Goal: Navigation & Orientation: Find specific page/section

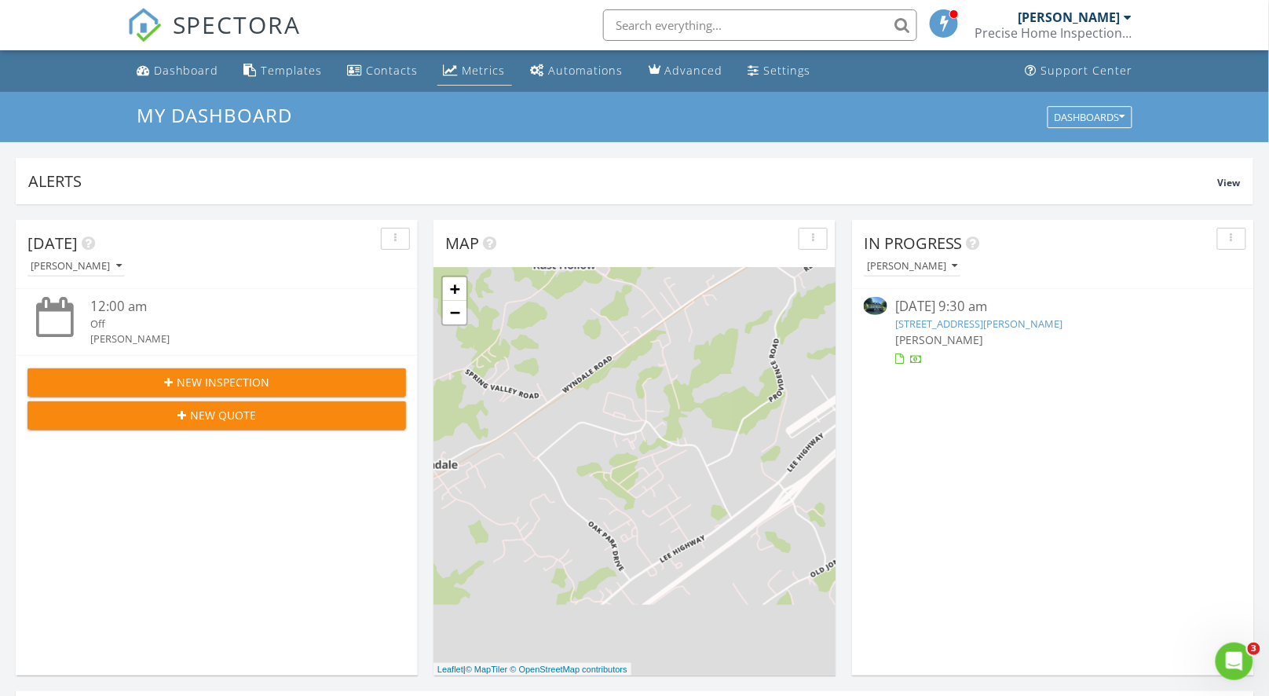
click at [470, 72] on div "Metrics" at bounding box center [484, 70] width 43 height 15
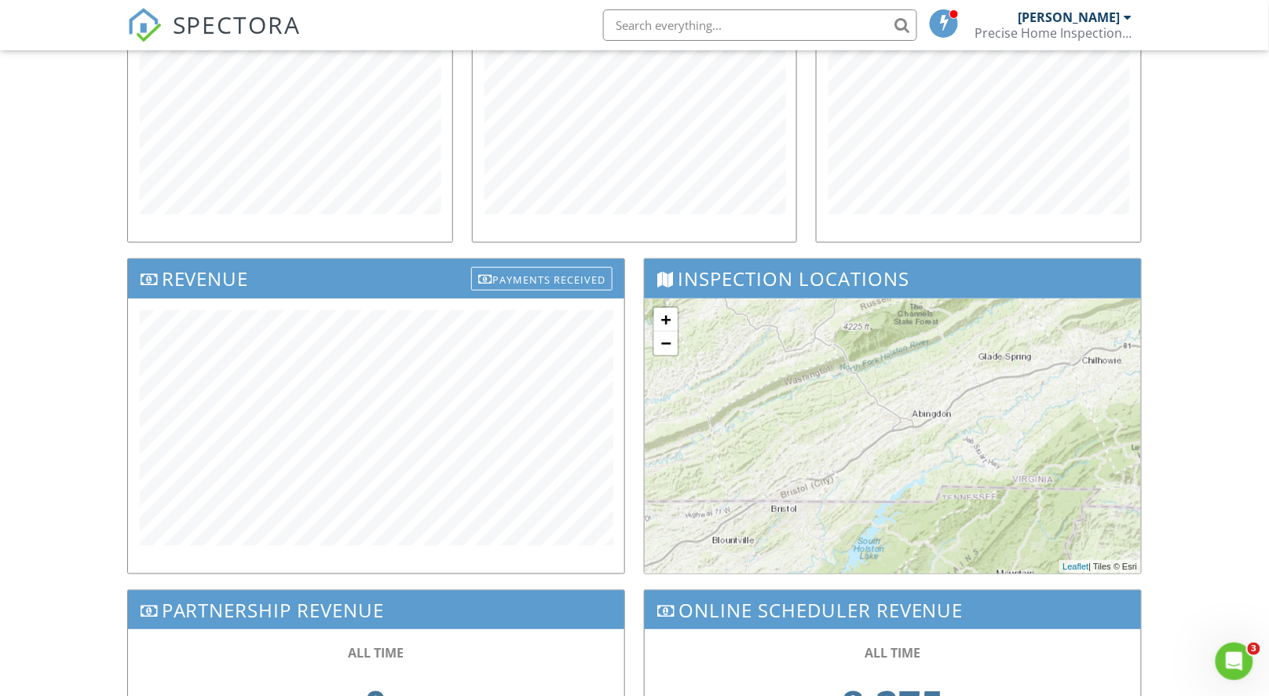
scroll to position [328, 0]
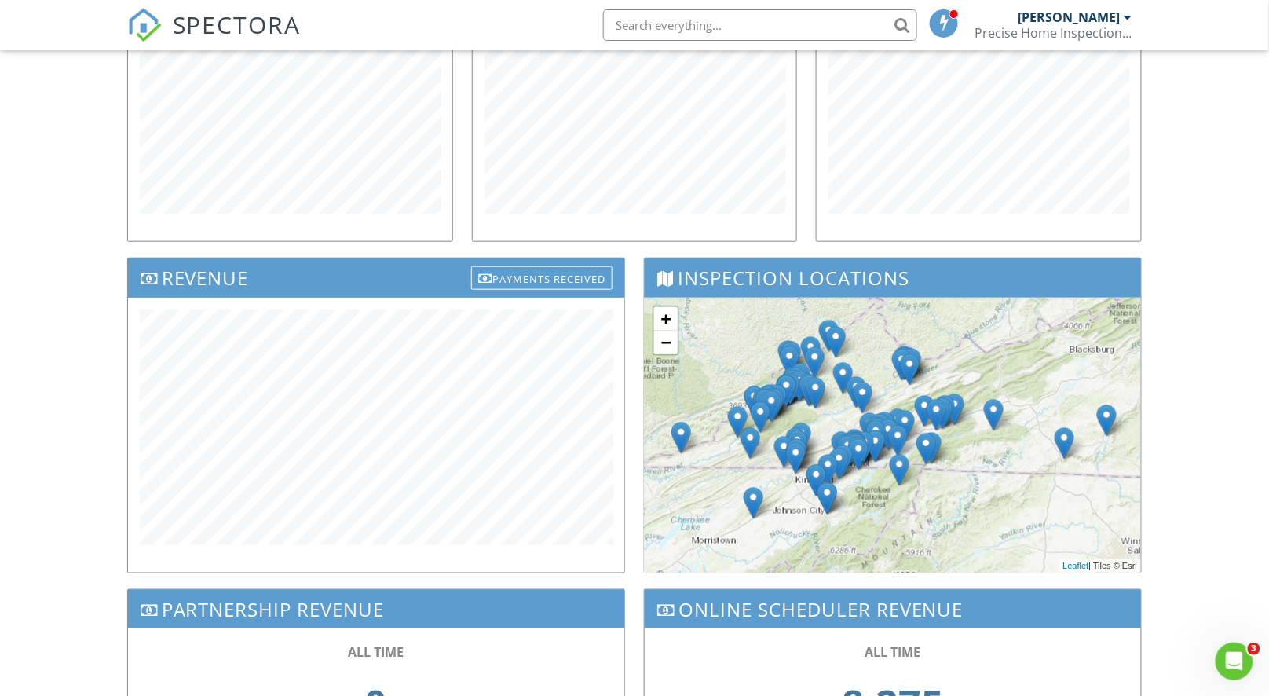
click at [1107, 421] on img at bounding box center [1107, 420] width 20 height 32
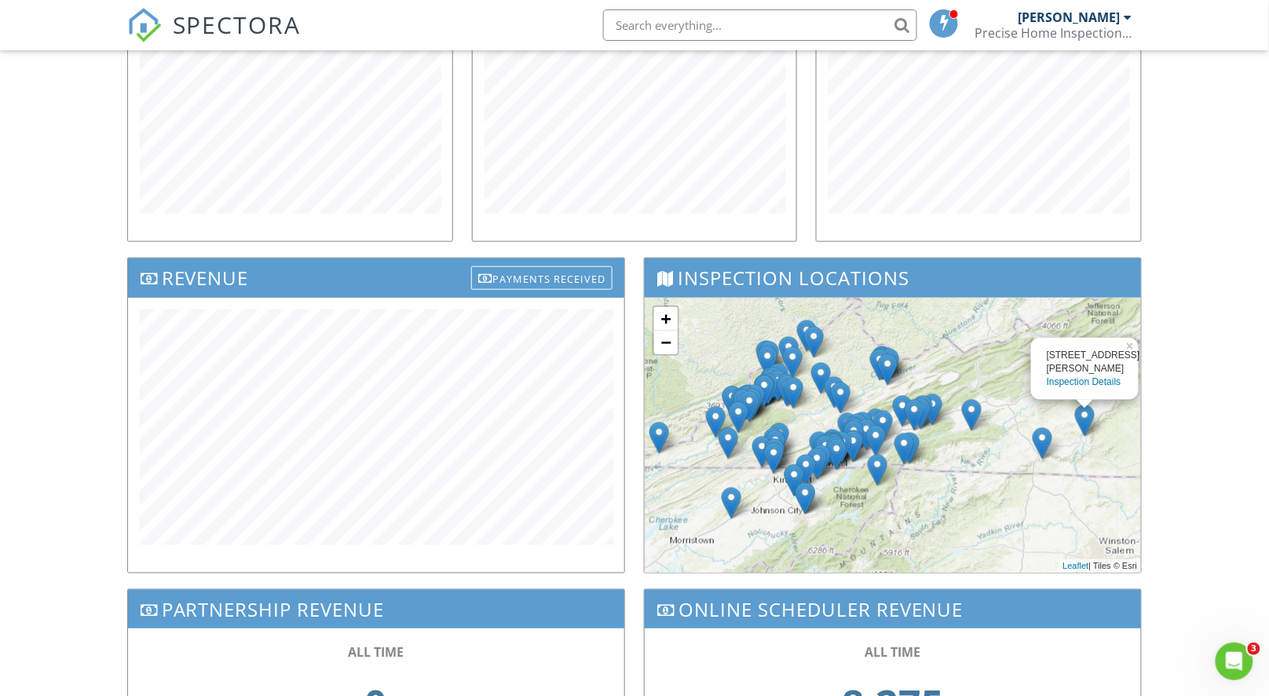
click at [1044, 448] on img at bounding box center [1043, 443] width 20 height 32
click at [973, 425] on img at bounding box center [972, 415] width 20 height 32
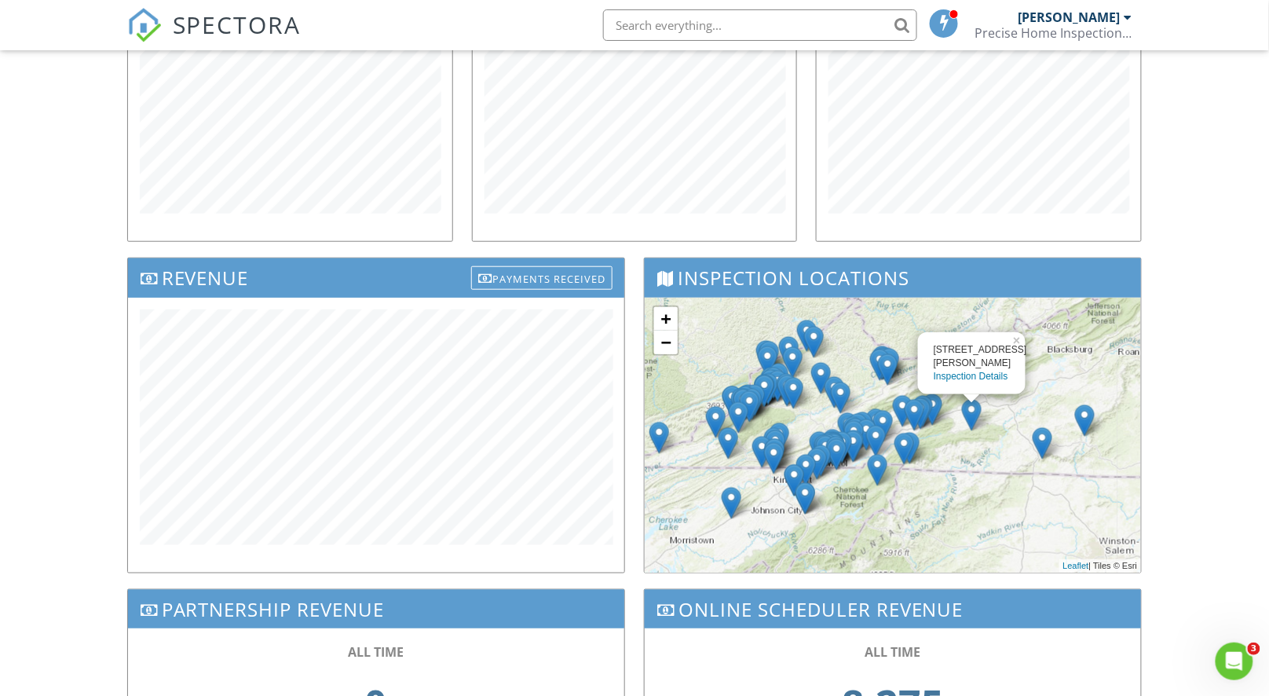
click at [658, 436] on img at bounding box center [659, 438] width 20 height 32
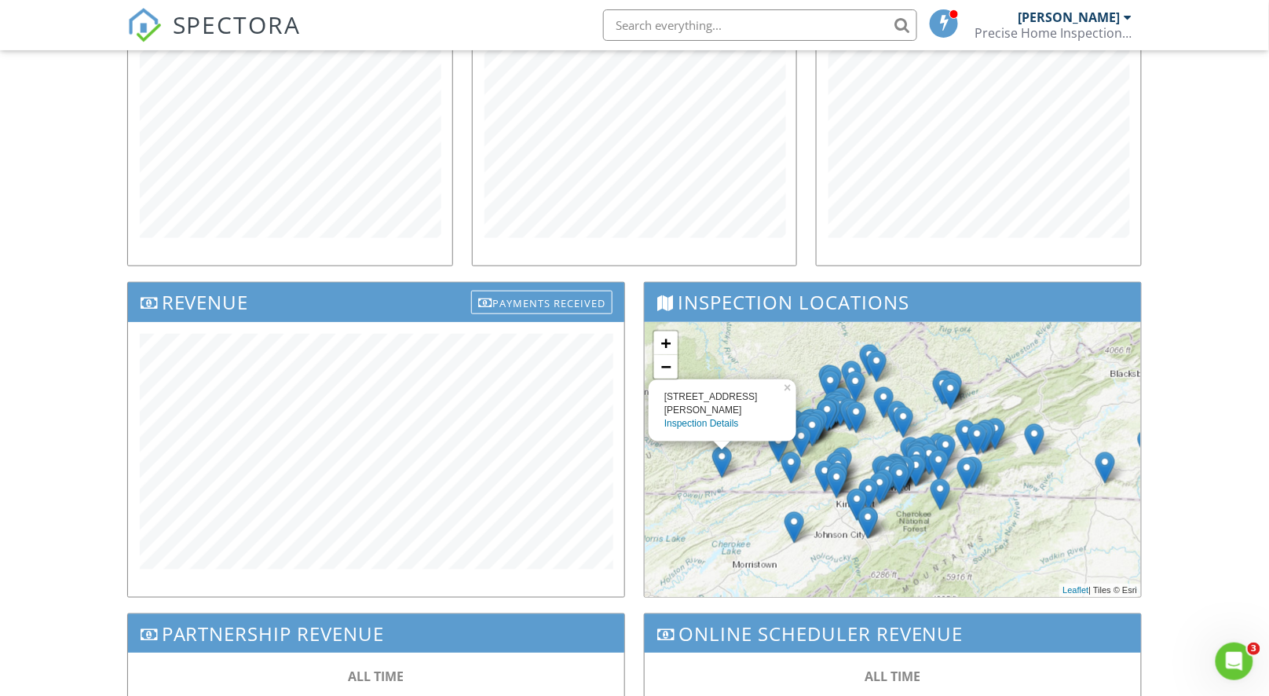
scroll to position [303, 0]
click at [767, 506] on div "[STREET_ADDRESS][PERSON_NAME] Inspection Details × + − Leaflet | Tiles © Esri" at bounding box center [893, 460] width 496 height 275
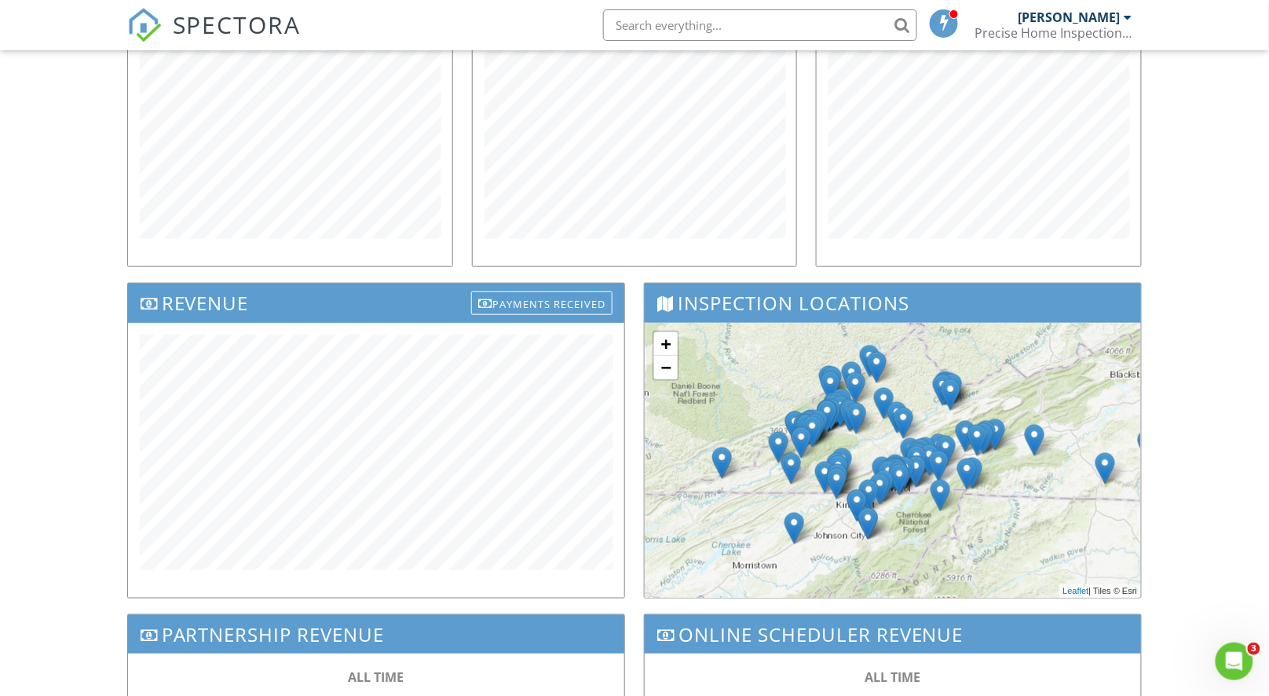
click at [795, 531] on img at bounding box center [795, 528] width 20 height 32
click at [760, 536] on div "460 [PERSON_NAME] Inspection Details × + − Leaflet | Tiles © Esri" at bounding box center [893, 460] width 496 height 275
click at [870, 530] on img at bounding box center [868, 523] width 20 height 32
click at [856, 554] on div "[STREET_ADDRESS] Inspection Details × + − Leaflet | Tiles © Esri" at bounding box center [893, 460] width 496 height 275
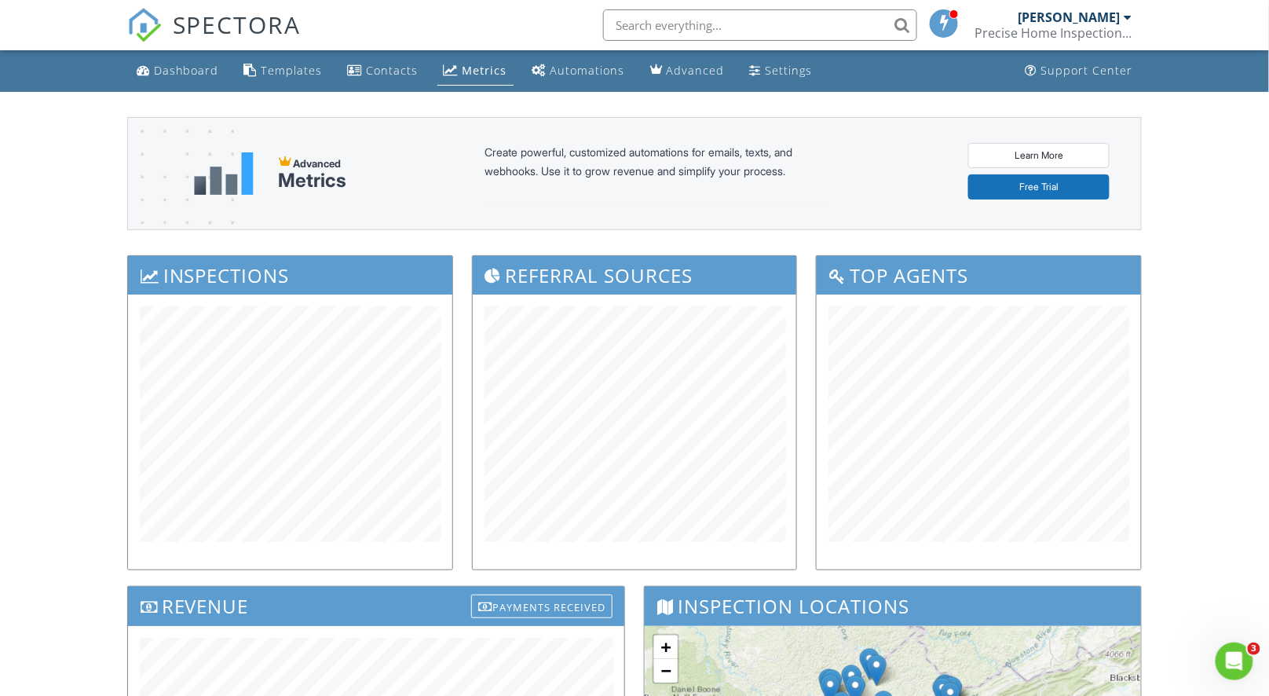
scroll to position [361, 0]
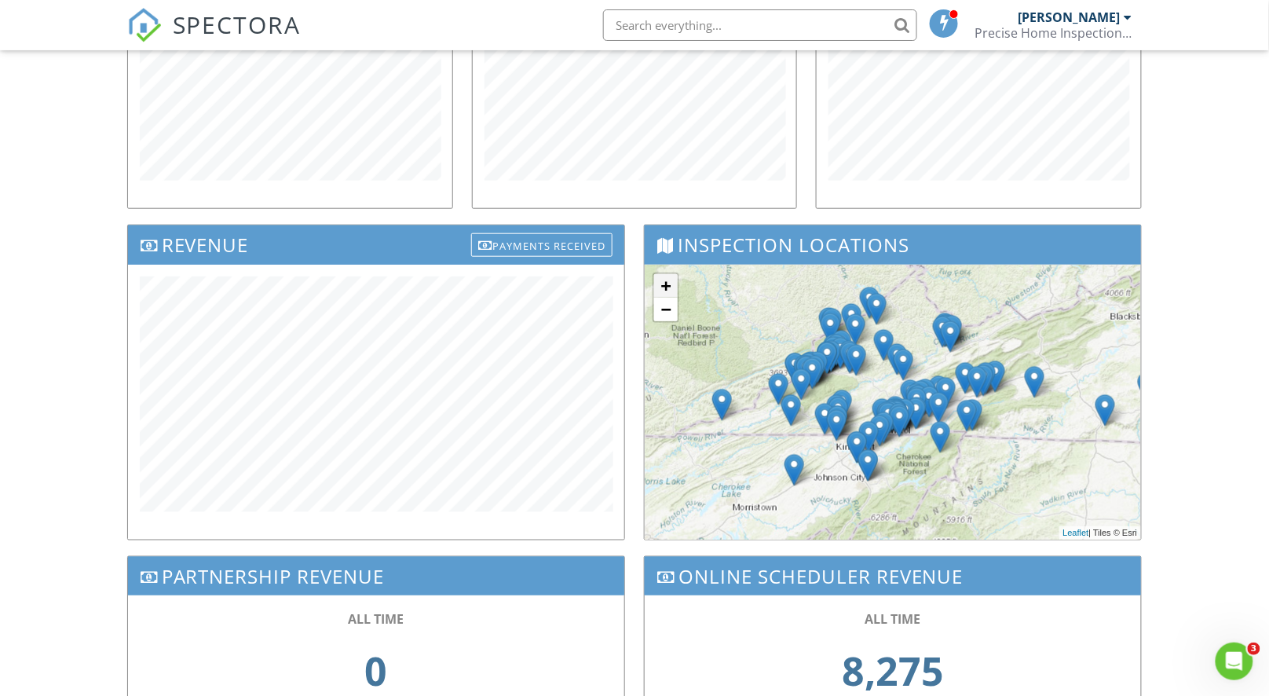
click at [668, 286] on link "+" at bounding box center [666, 286] width 24 height 24
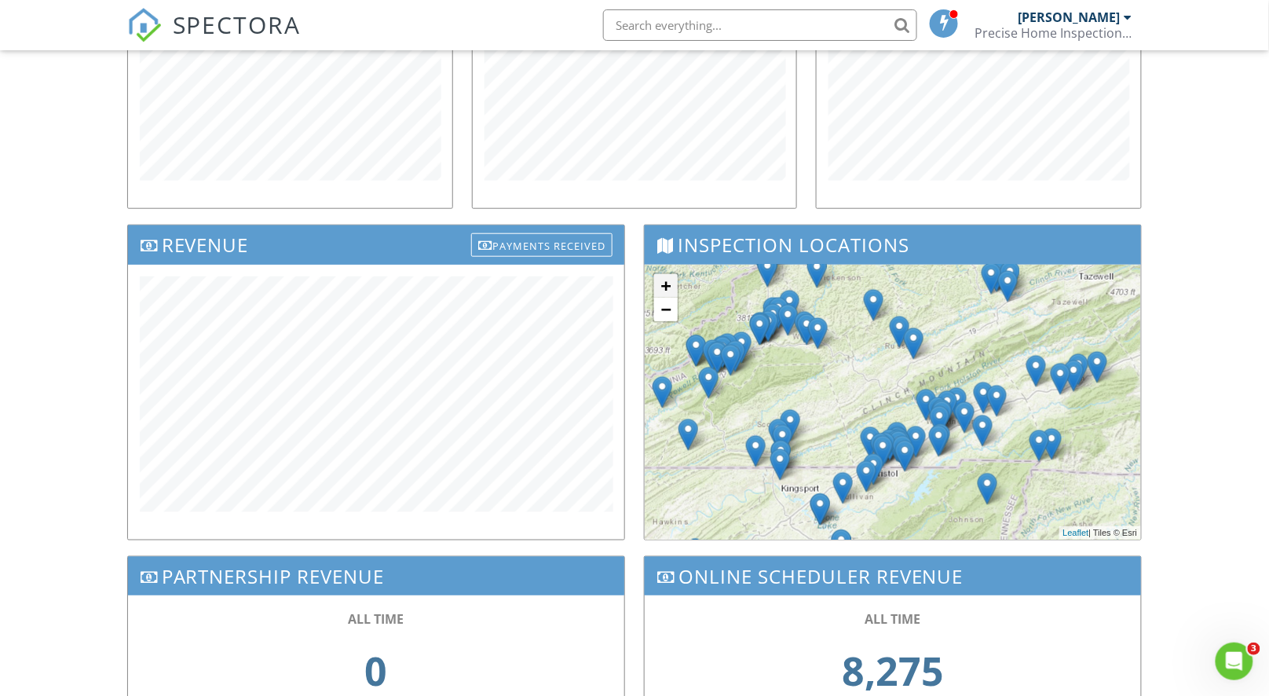
click at [668, 286] on link "+" at bounding box center [666, 286] width 24 height 24
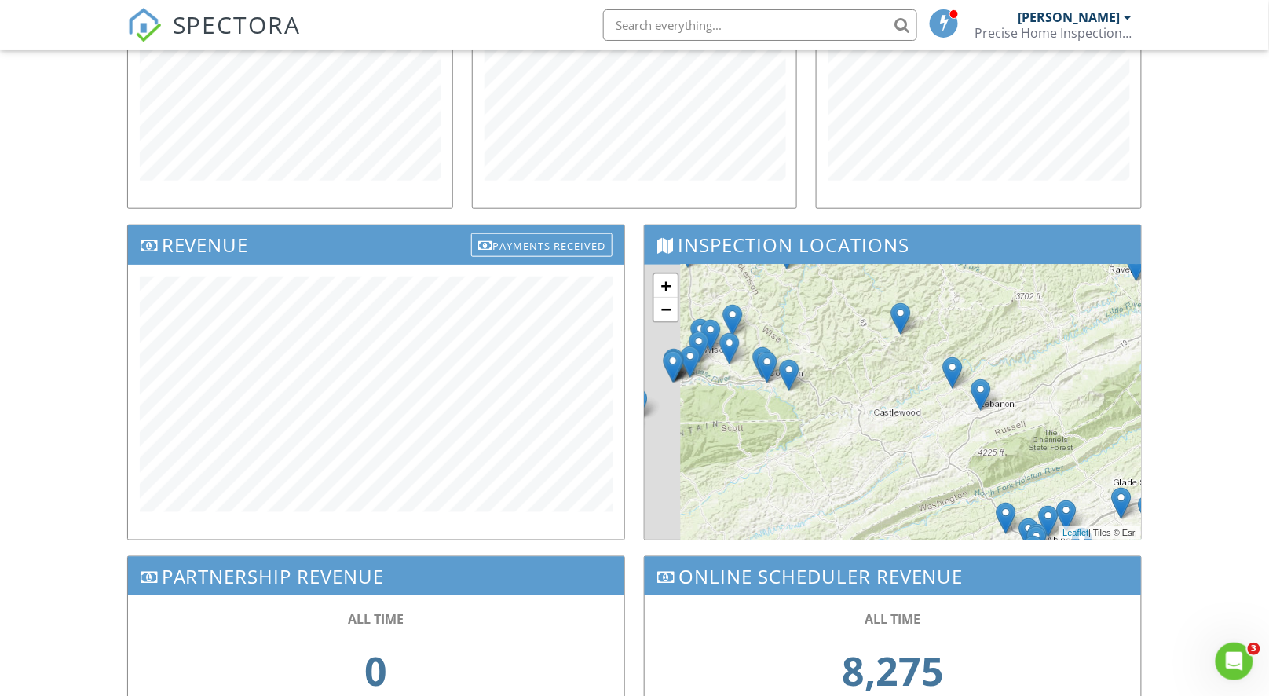
drag, startPoint x: 907, startPoint y: 425, endPoint x: 1009, endPoint y: 525, distance: 142.7
click at [1009, 525] on div "+ − Leaflet | Tiles © [PERSON_NAME]" at bounding box center [893, 402] width 496 height 275
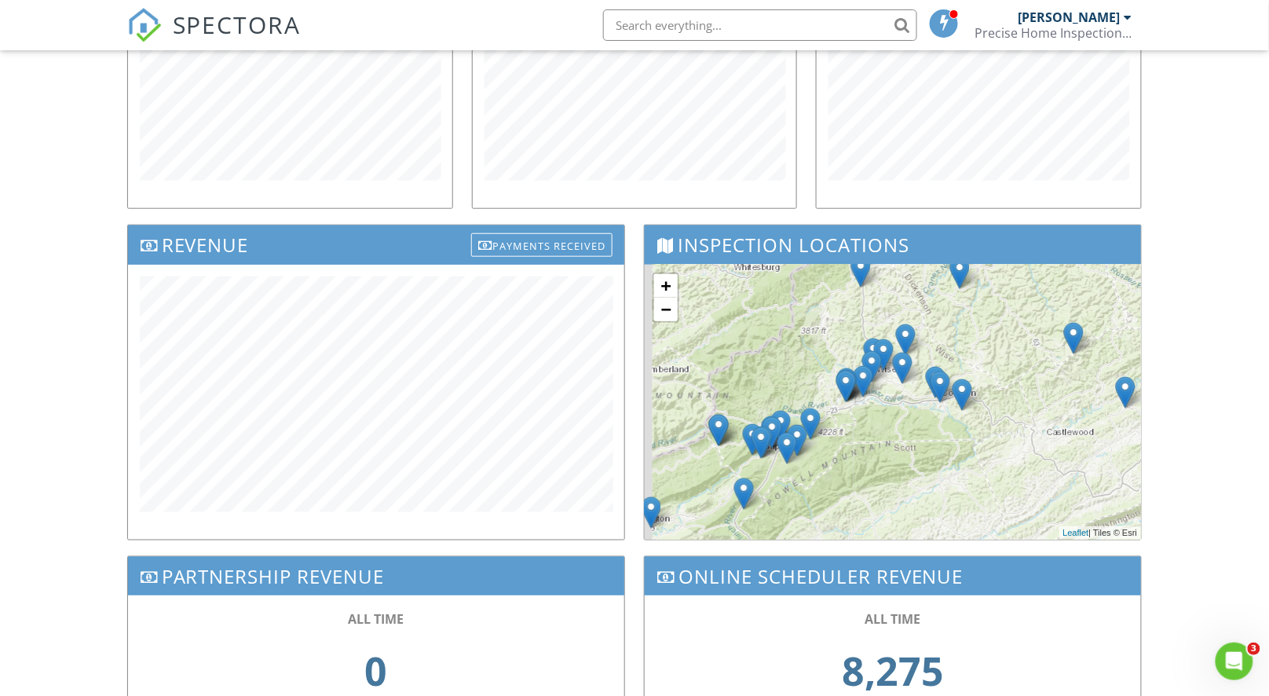
drag, startPoint x: 850, startPoint y: 442, endPoint x: 1004, endPoint y: 449, distance: 153.3
click at [1004, 449] on div "+ − Leaflet | Tiles © [PERSON_NAME]" at bounding box center [893, 402] width 496 height 275
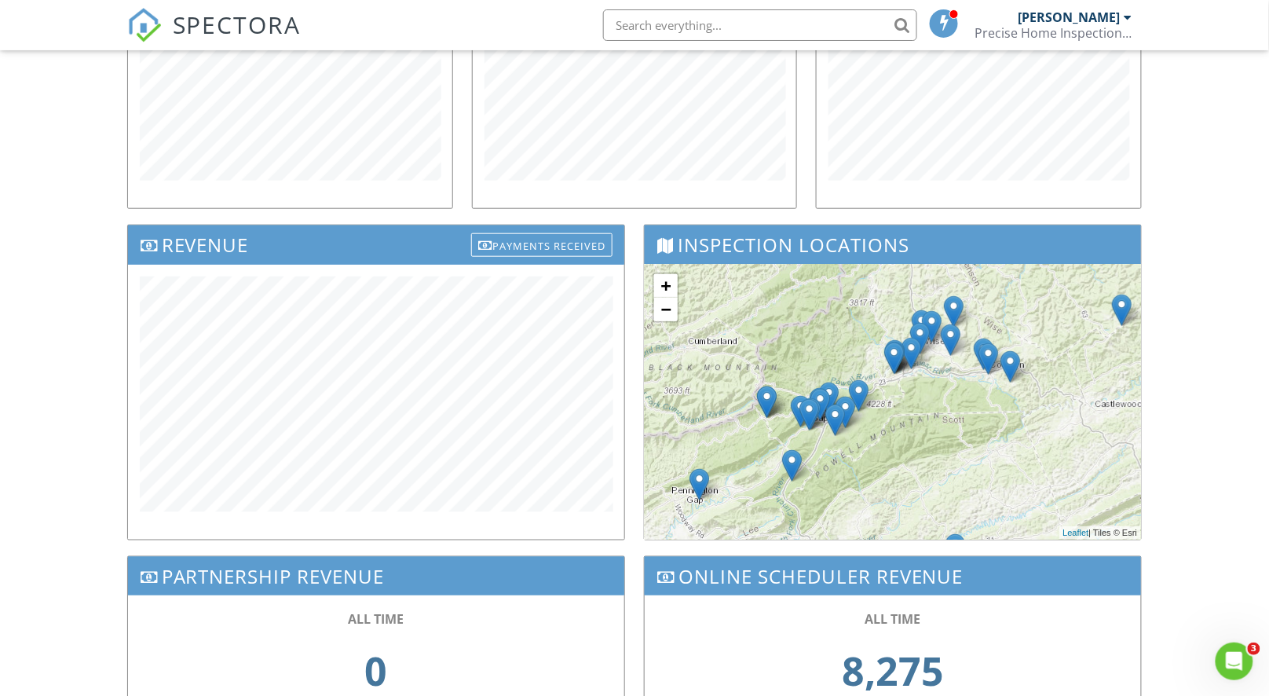
drag, startPoint x: 909, startPoint y: 471, endPoint x: 961, endPoint y: 439, distance: 61.0
click at [961, 439] on div "+ − Leaflet | Tiles © [PERSON_NAME]" at bounding box center [893, 402] width 496 height 275
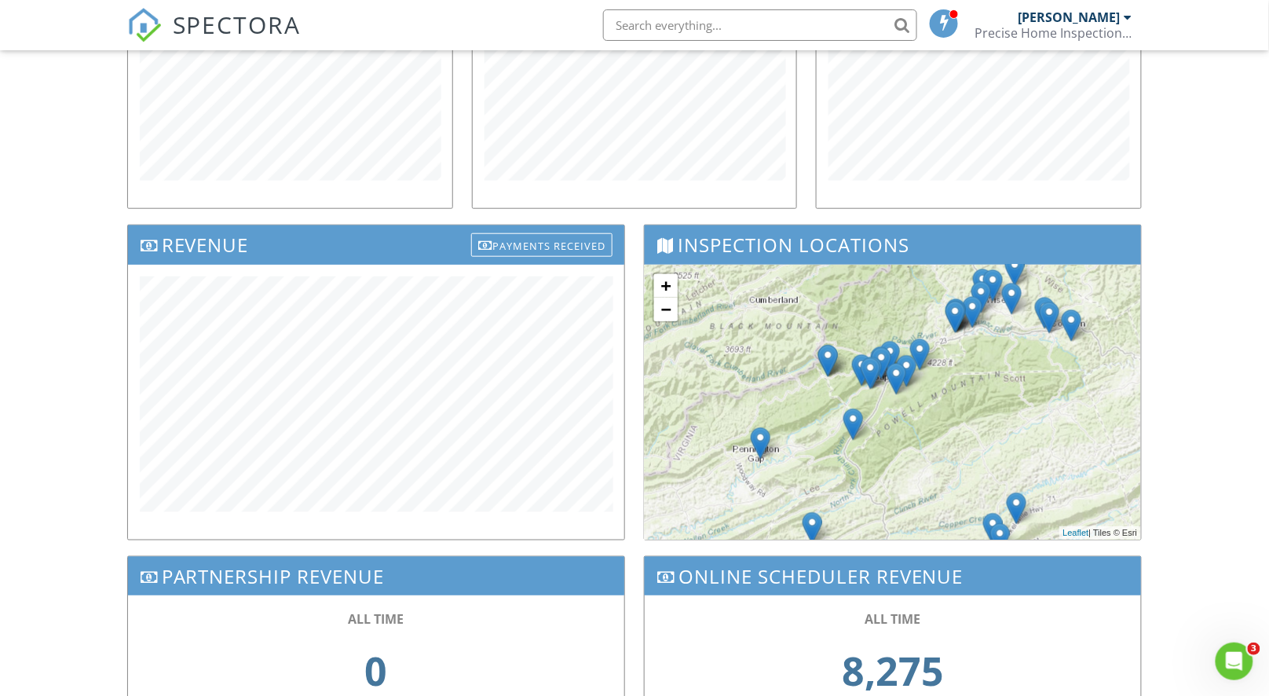
drag, startPoint x: 931, startPoint y: 458, endPoint x: 968, endPoint y: 434, distance: 44.5
click at [993, 415] on div "+ − Leaflet | Tiles © [PERSON_NAME]" at bounding box center [893, 402] width 496 height 275
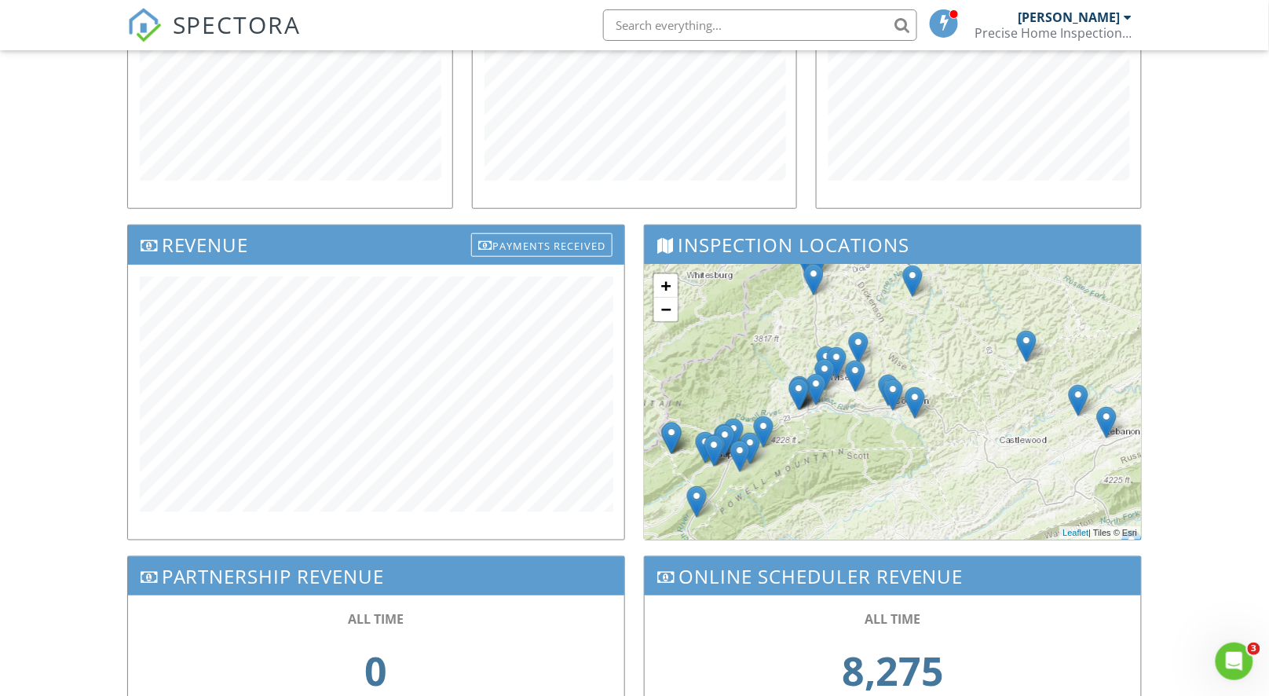
drag, startPoint x: 951, startPoint y: 446, endPoint x: 800, endPoint y: 518, distance: 167.2
click at [800, 518] on div "+ − Leaflet | Tiles © [PERSON_NAME]" at bounding box center [893, 402] width 496 height 275
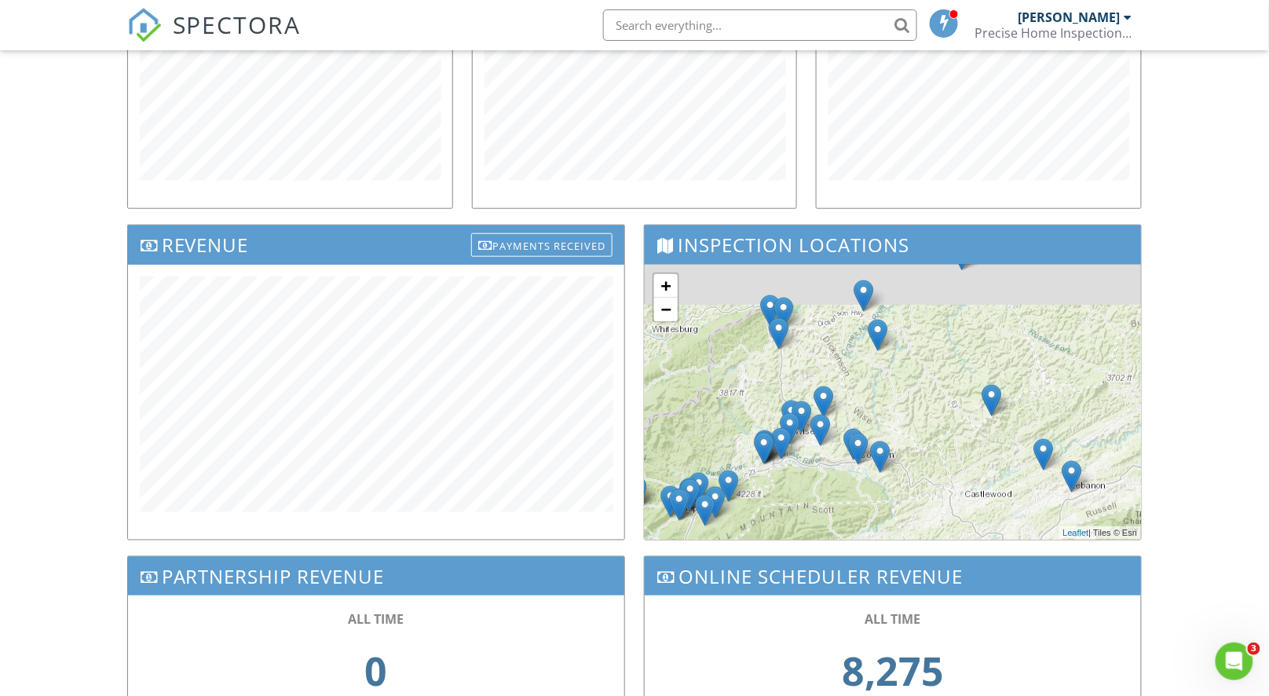
drag, startPoint x: 942, startPoint y: 474, endPoint x: 908, endPoint y: 532, distance: 68.3
click at [908, 532] on div "+ − Leaflet | Tiles © [PERSON_NAME]" at bounding box center [893, 402] width 496 height 275
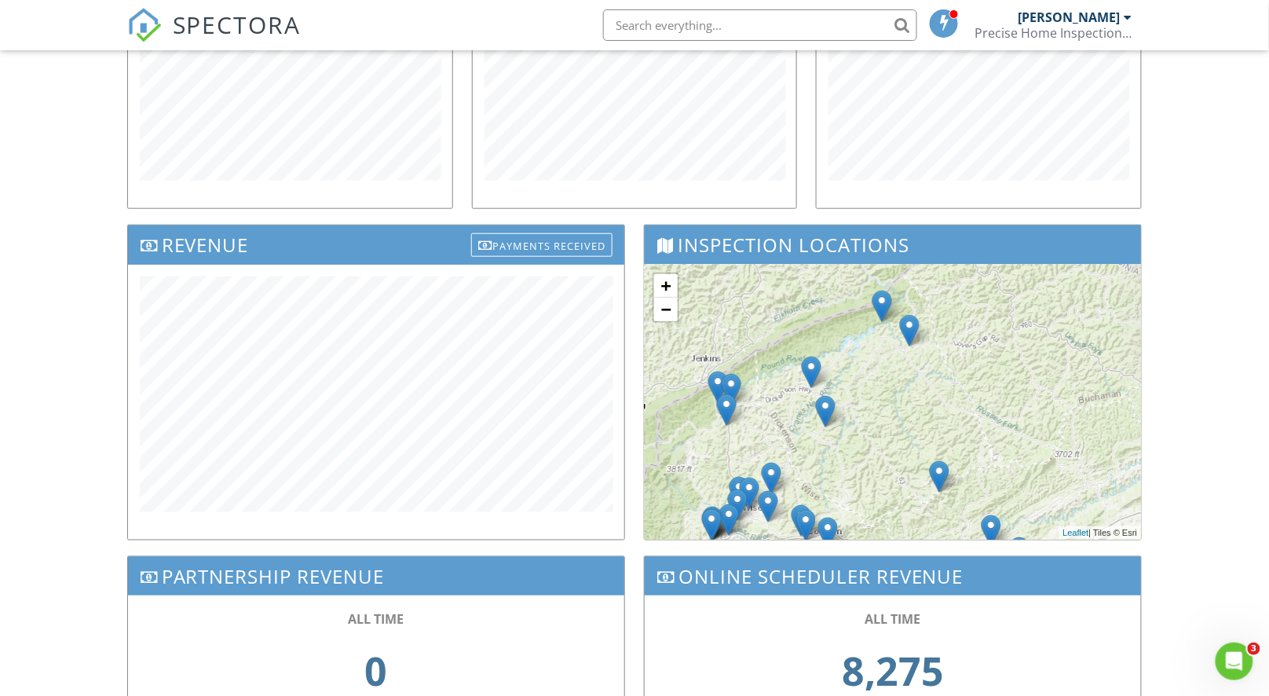
drag, startPoint x: 927, startPoint y: 400, endPoint x: 999, endPoint y: 401, distance: 72.3
click at [874, 477] on div "+ − Leaflet | Tiles © [PERSON_NAME]" at bounding box center [893, 402] width 496 height 275
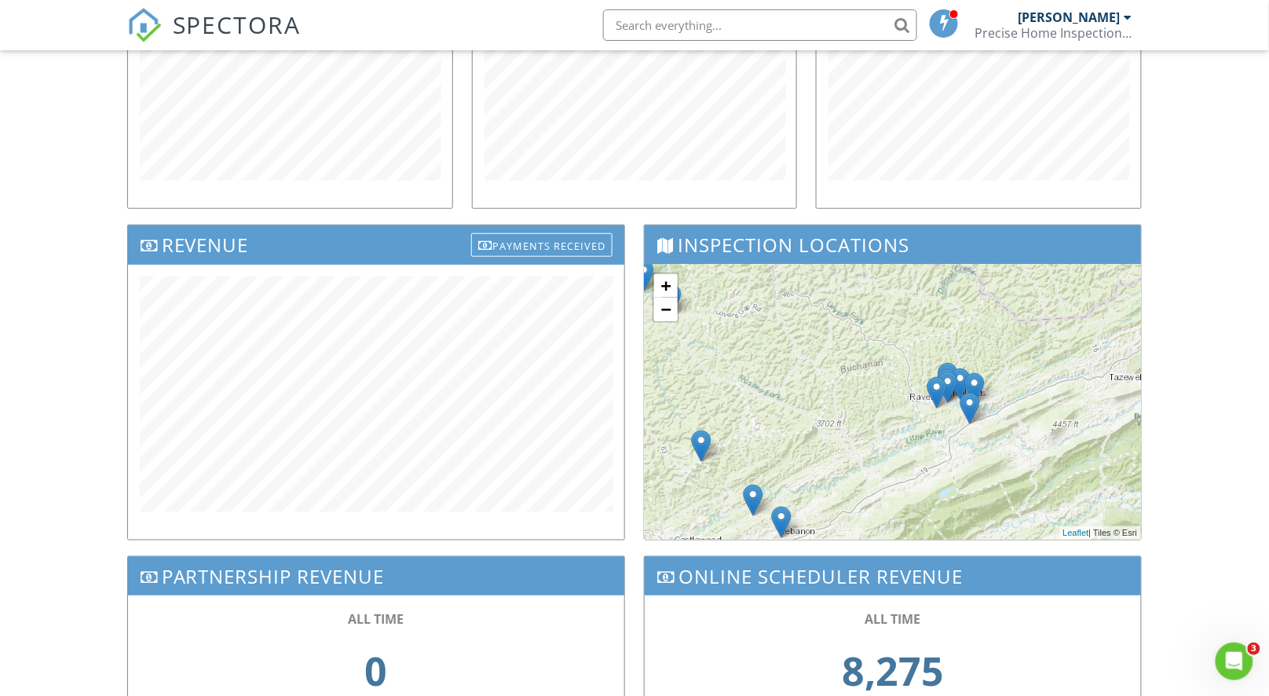
drag, startPoint x: 1039, startPoint y: 395, endPoint x: 799, endPoint y: 366, distance: 242.1
click at [799, 366] on div "+ − Leaflet | Tiles © [PERSON_NAME]" at bounding box center [893, 402] width 496 height 275
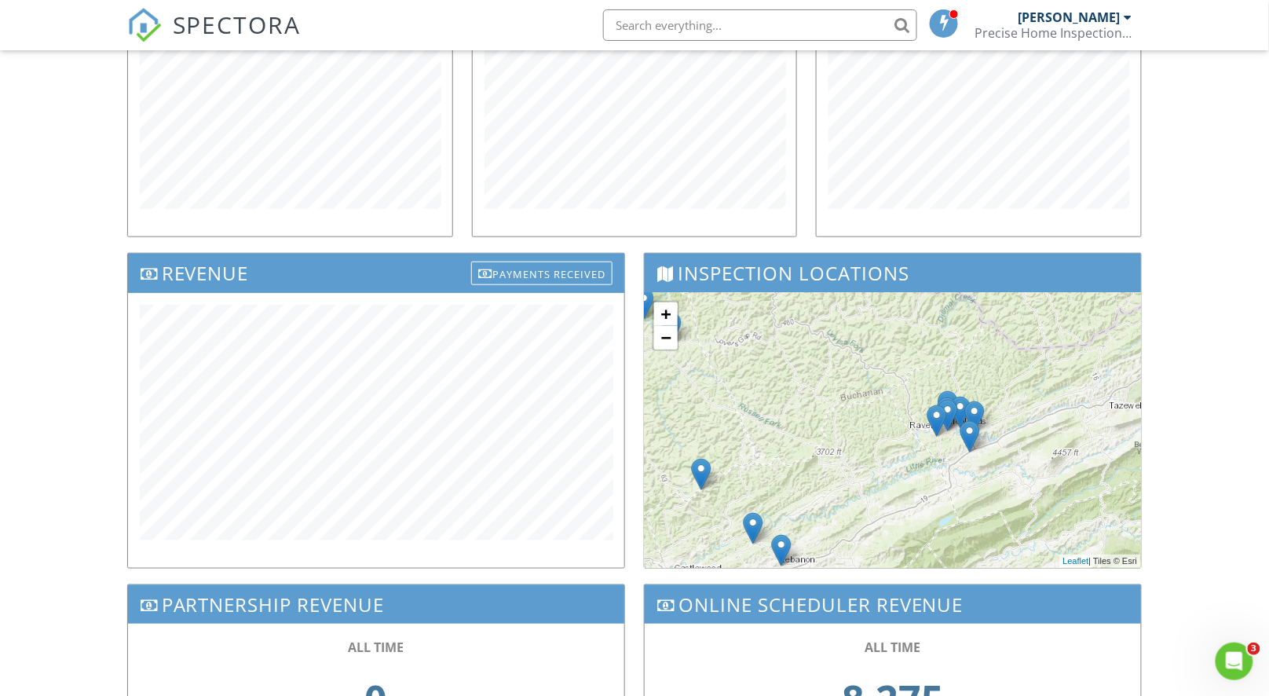
scroll to position [334, 0]
click at [671, 313] on link "+" at bounding box center [666, 314] width 24 height 24
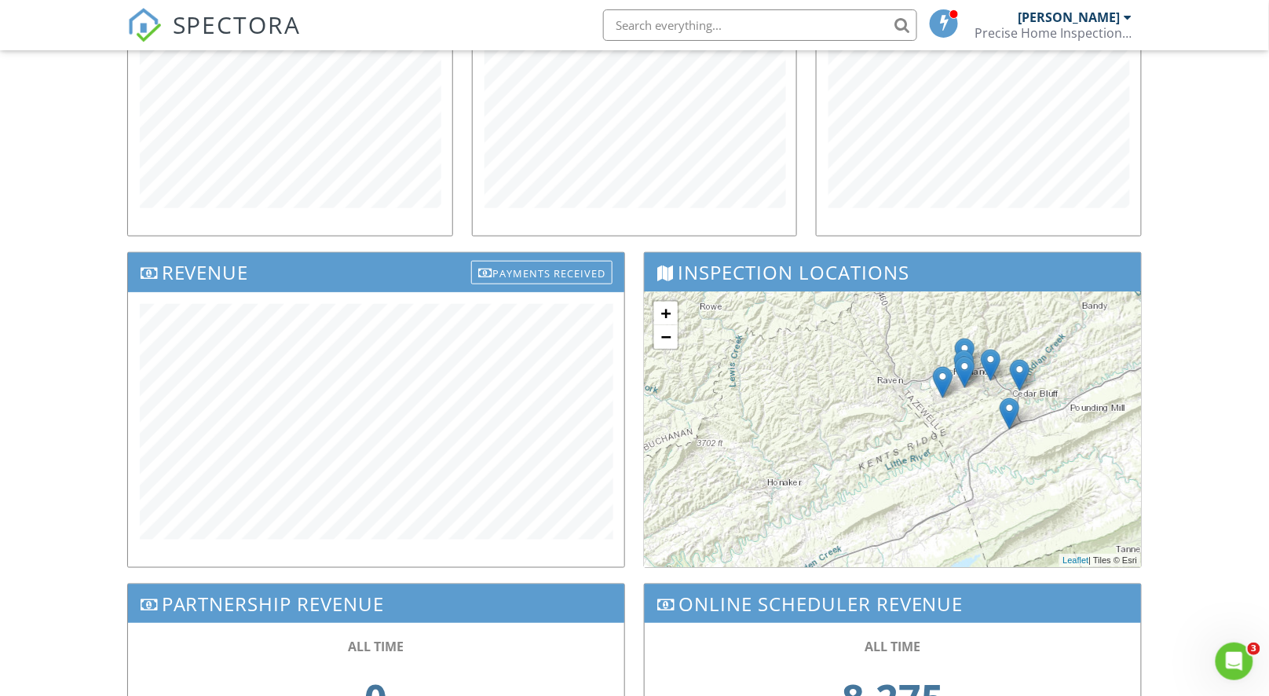
drag, startPoint x: 887, startPoint y: 388, endPoint x: 832, endPoint y: 340, distance: 73.5
click at [832, 340] on div "+ − Leaflet | Tiles © [PERSON_NAME]" at bounding box center [893, 429] width 496 height 275
click at [660, 335] on link "−" at bounding box center [666, 337] width 24 height 24
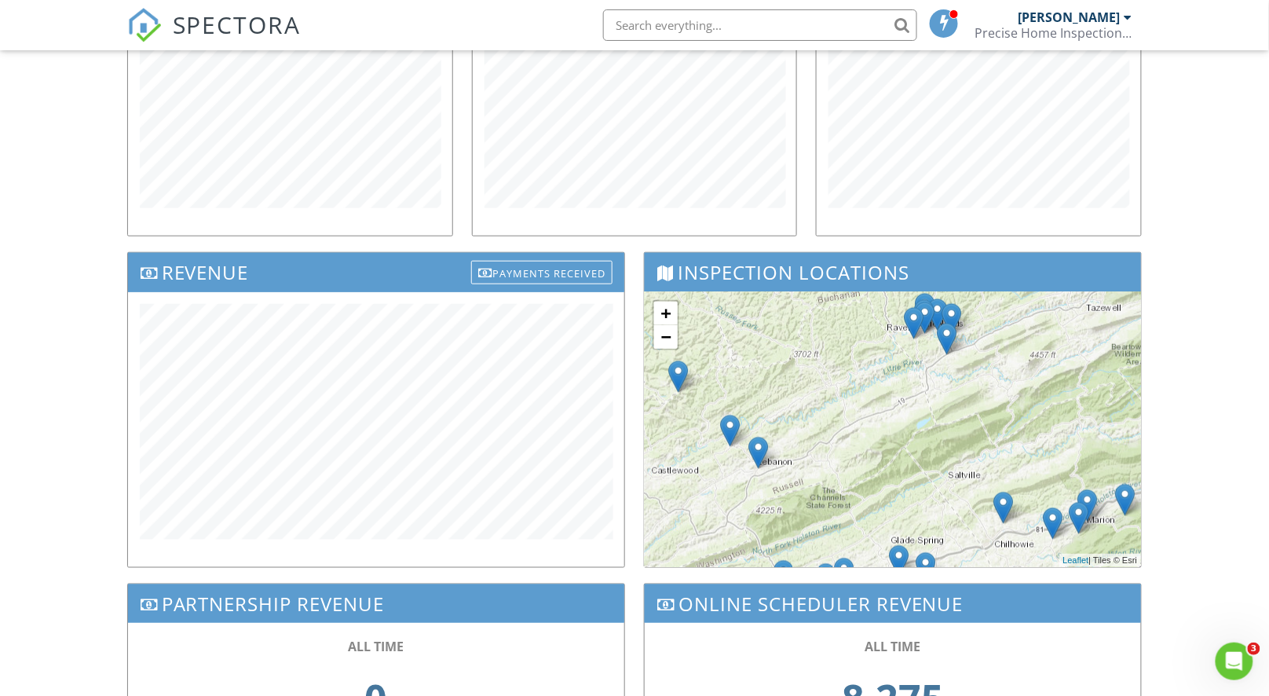
drag, startPoint x: 894, startPoint y: 441, endPoint x: 908, endPoint y: 346, distance: 96.0
click at [908, 345] on div "+ − Leaflet | Tiles © [PERSON_NAME]" at bounding box center [893, 429] width 496 height 275
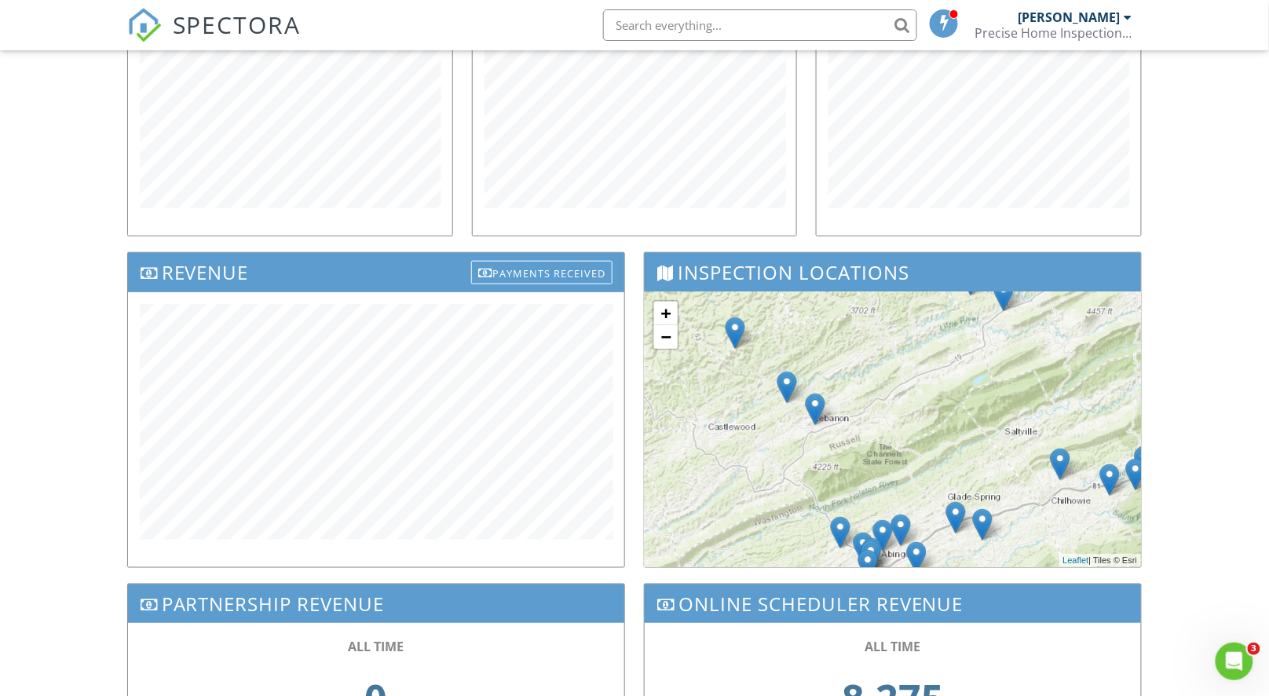
drag, startPoint x: 849, startPoint y: 449, endPoint x: 887, endPoint y: 419, distance: 48.6
click at [887, 419] on div "+ − Leaflet | Tiles © [PERSON_NAME]" at bounding box center [893, 429] width 496 height 275
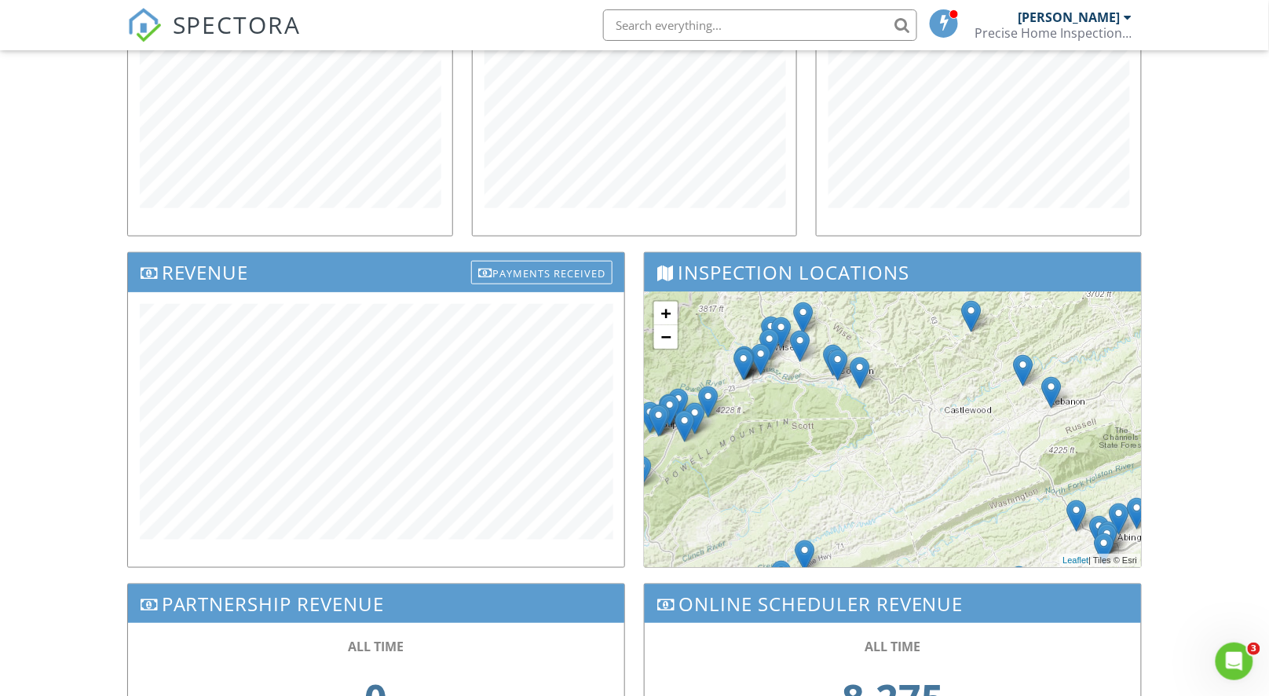
drag, startPoint x: 887, startPoint y: 419, endPoint x: 1128, endPoint y: 401, distance: 241.7
click at [1128, 401] on div "+ − Leaflet | Tiles © [PERSON_NAME]" at bounding box center [893, 429] width 496 height 275
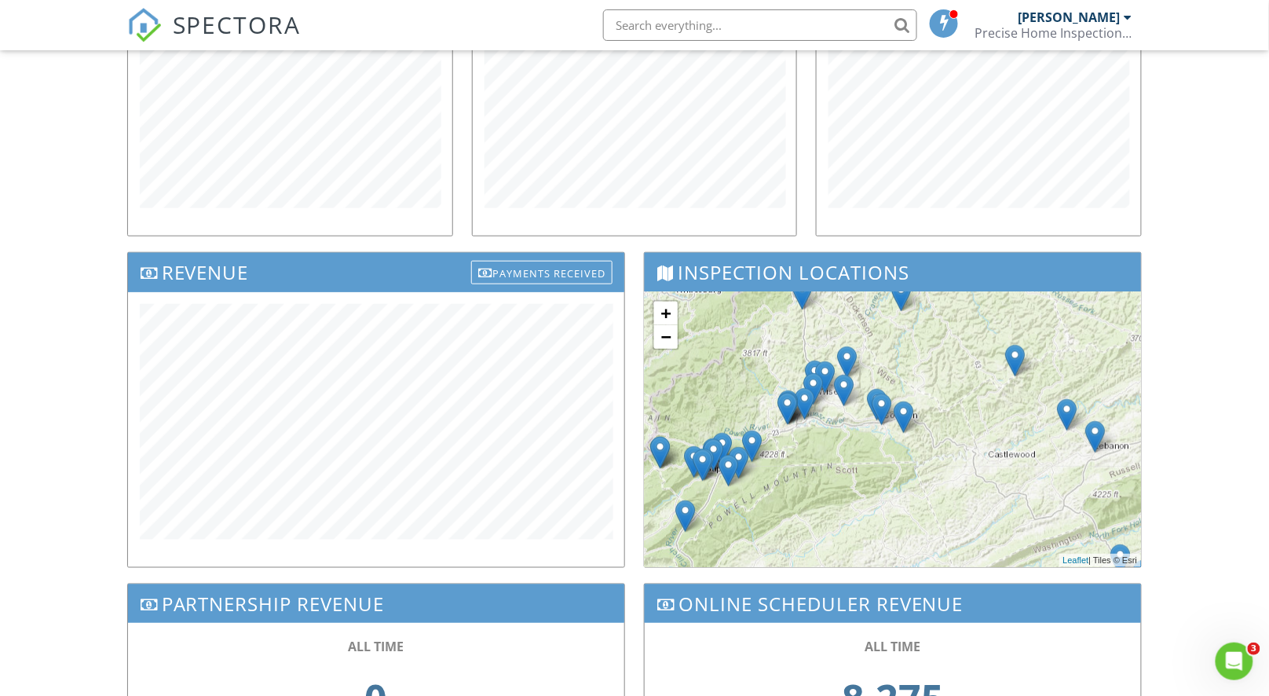
drag, startPoint x: 953, startPoint y: 464, endPoint x: 938, endPoint y: 470, distance: 15.5
click at [995, 506] on div "+ − Leaflet | Tiles © [PERSON_NAME]" at bounding box center [893, 429] width 496 height 275
click at [666, 302] on link "+" at bounding box center [666, 314] width 24 height 24
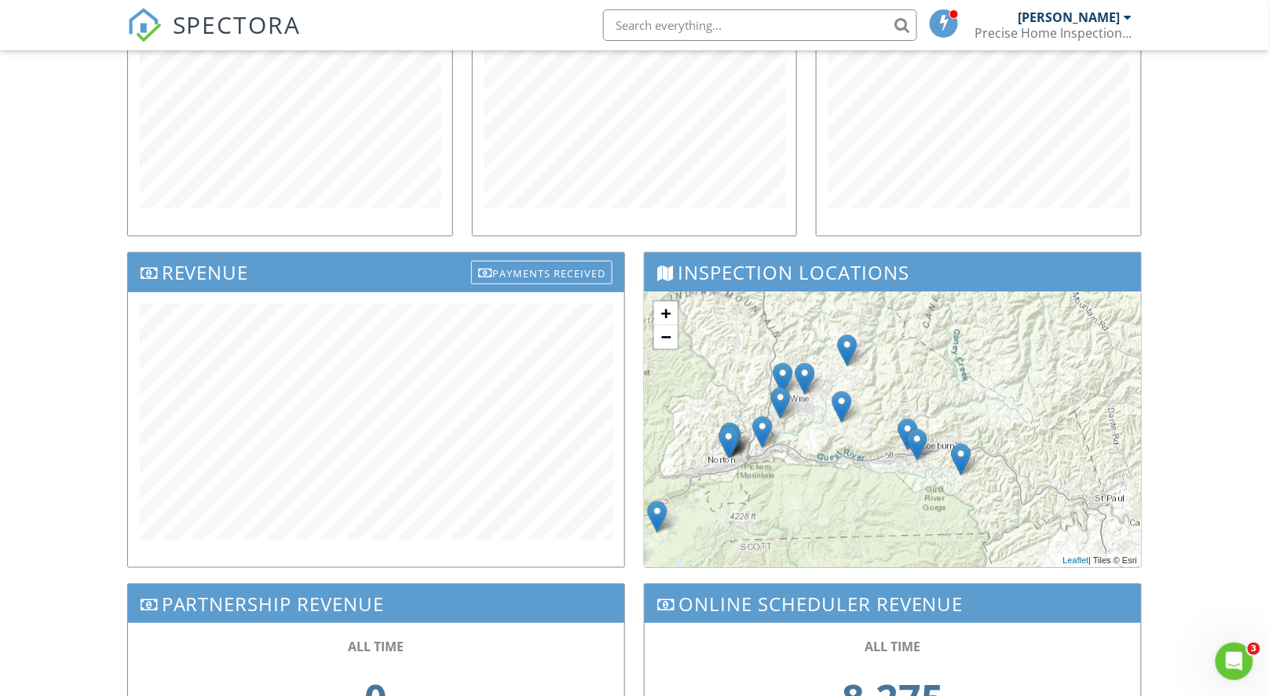
drag, startPoint x: 795, startPoint y: 463, endPoint x: 850, endPoint y: 507, distance: 70.5
click at [850, 507] on div "+ − Leaflet | Tiles © [PERSON_NAME]" at bounding box center [893, 429] width 496 height 275
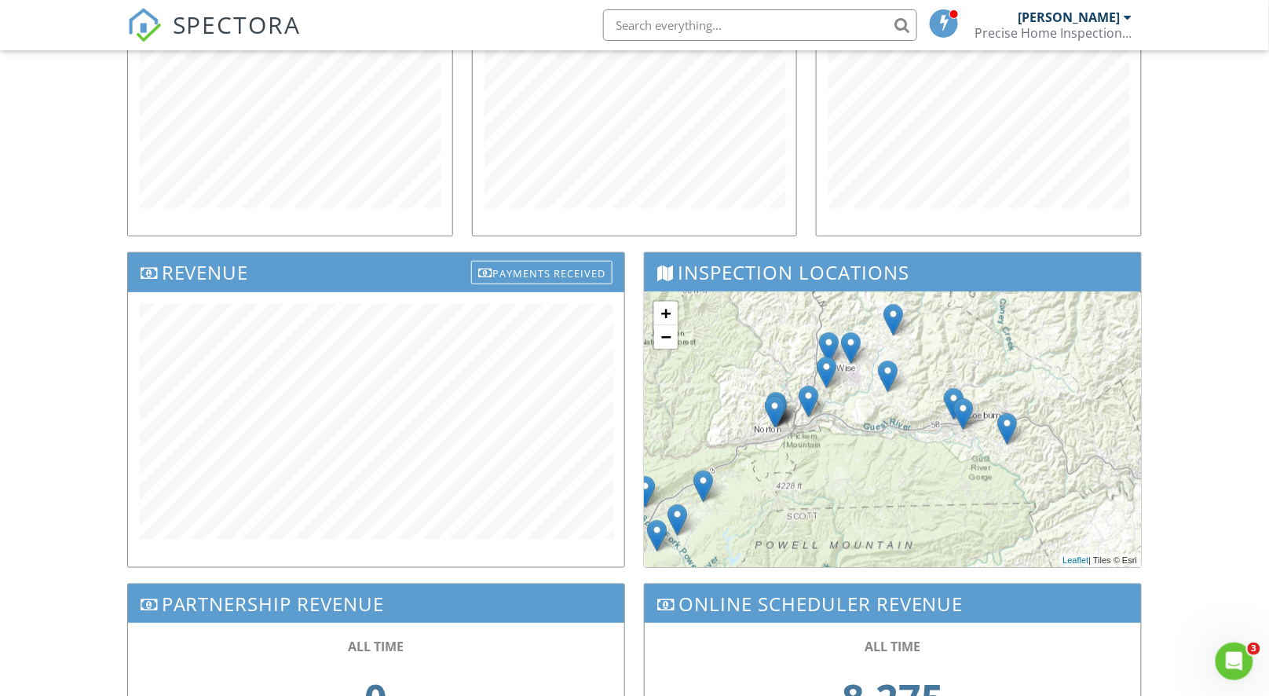
drag, startPoint x: 821, startPoint y: 494, endPoint x: 872, endPoint y: 459, distance: 61.6
click at [872, 459] on div "+ − Leaflet | Tiles © [PERSON_NAME]" at bounding box center [893, 429] width 496 height 275
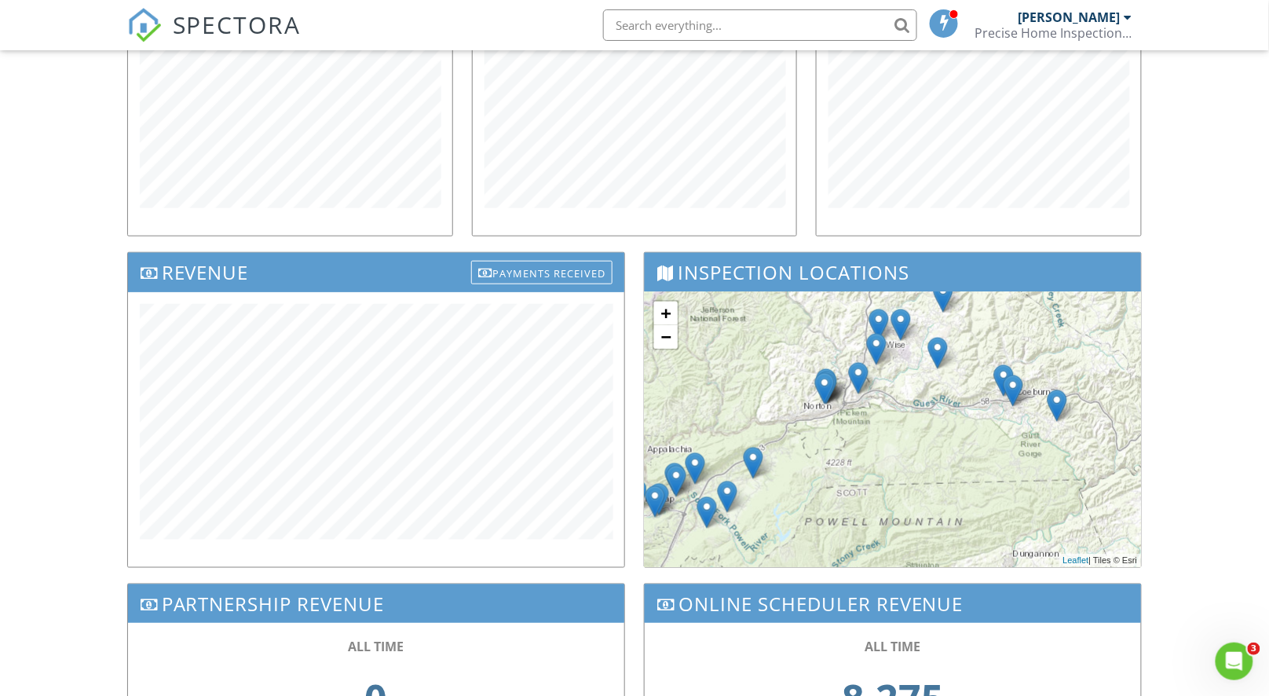
drag, startPoint x: 821, startPoint y: 479, endPoint x: 874, endPoint y: 453, distance: 59.4
click at [875, 452] on div "+ − Leaflet | Tiles © [PERSON_NAME]" at bounding box center [893, 429] width 496 height 275
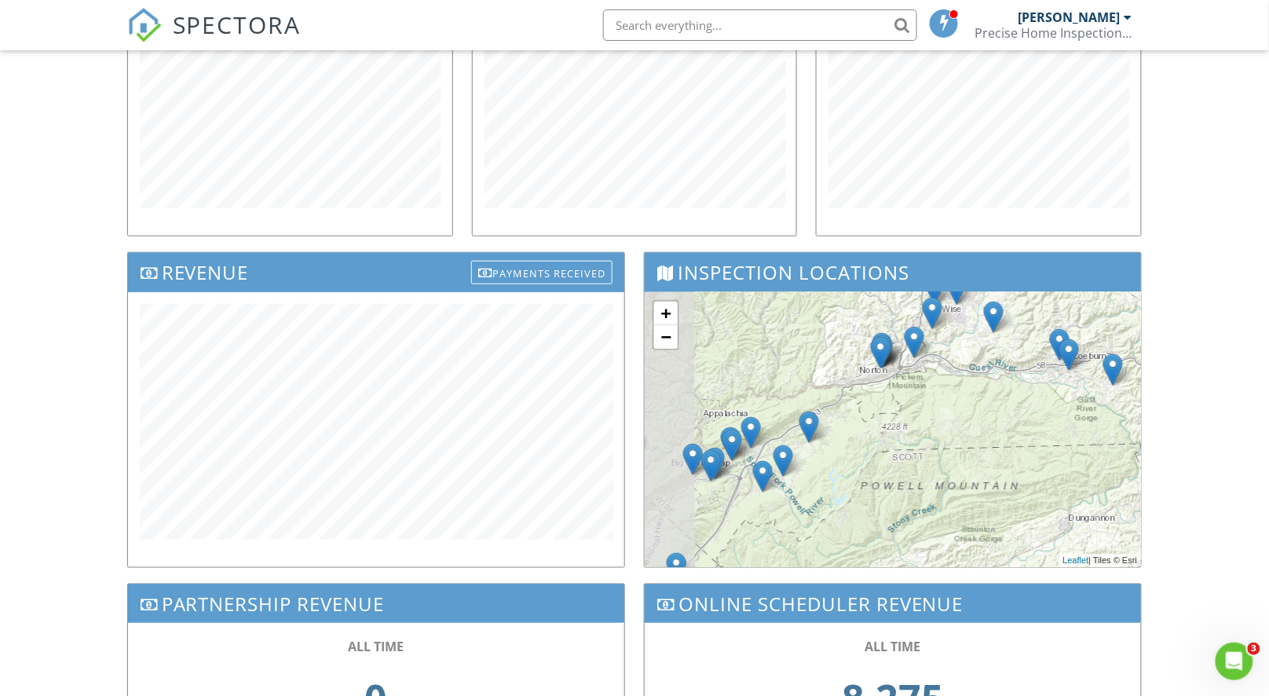
drag, startPoint x: 836, startPoint y: 477, endPoint x: 894, endPoint y: 440, distance: 69.3
click at [894, 440] on div "+ − Leaflet | Tiles © [PERSON_NAME]" at bounding box center [893, 429] width 496 height 275
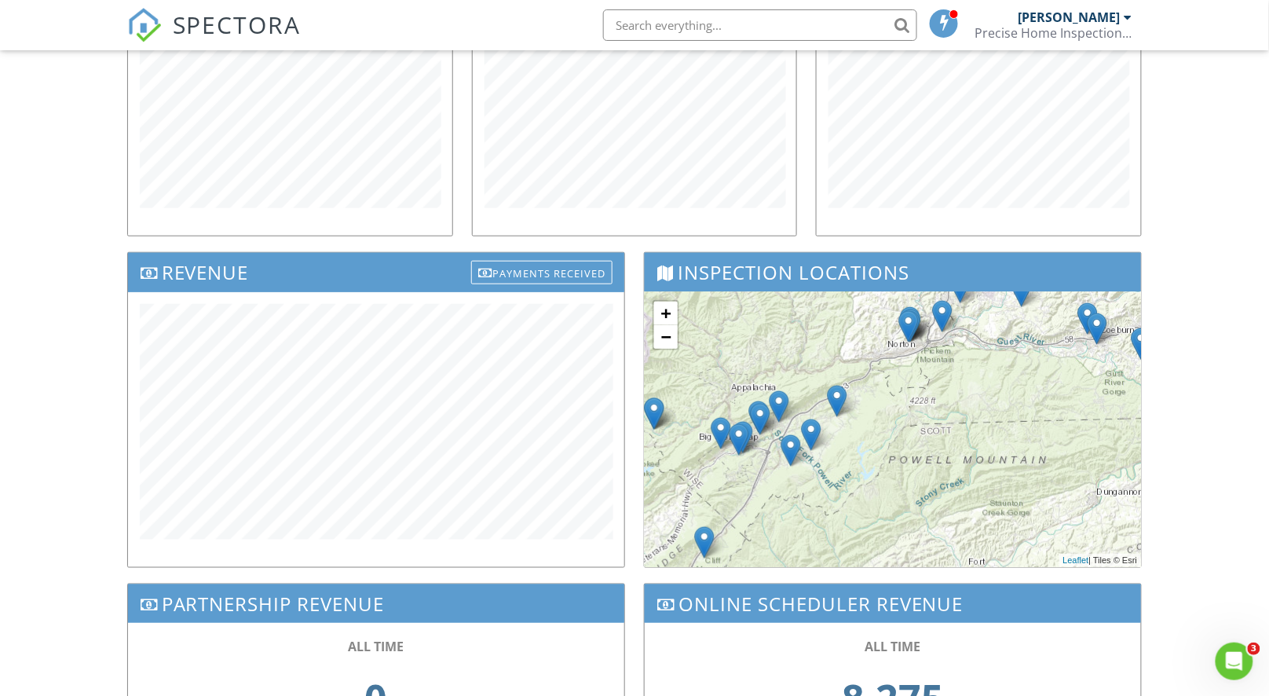
drag, startPoint x: 867, startPoint y: 464, endPoint x: 896, endPoint y: 437, distance: 40.0
click at [896, 437] on div "+ − Leaflet | Tiles © [PERSON_NAME]" at bounding box center [893, 429] width 496 height 275
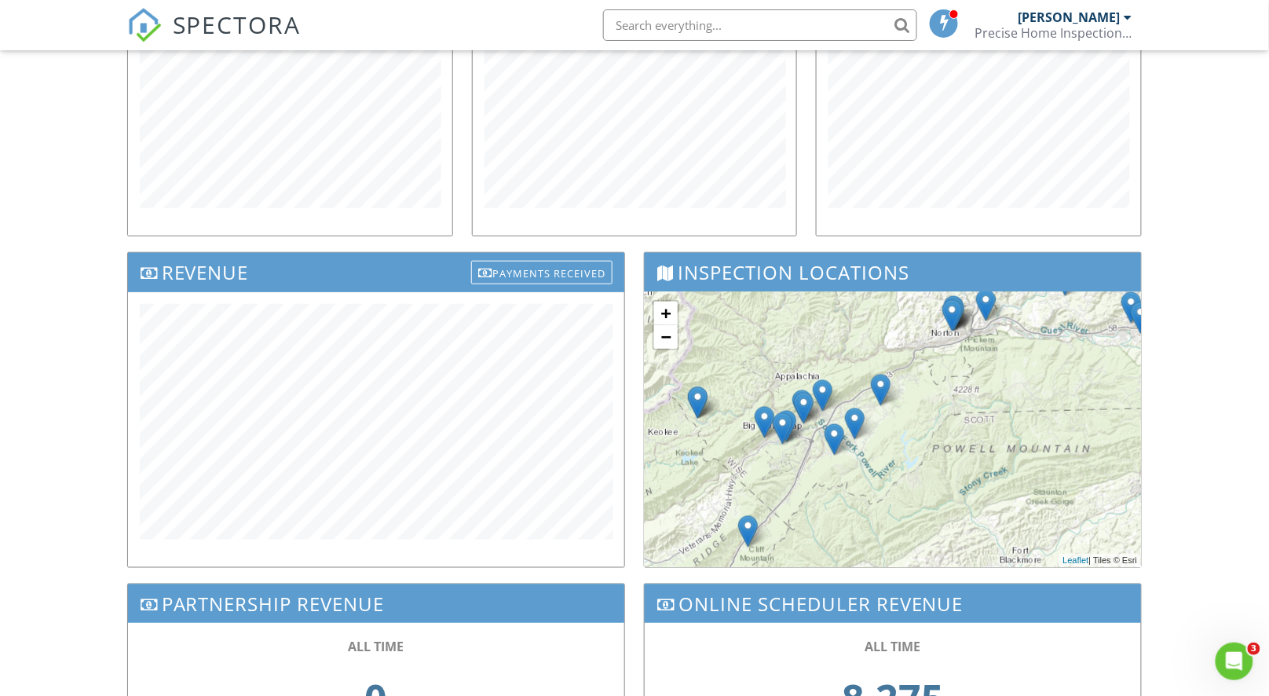
drag, startPoint x: 836, startPoint y: 464, endPoint x: 883, endPoint y: 452, distance: 47.8
click at [883, 452] on div "+ − Leaflet | Tiles © [PERSON_NAME]" at bounding box center [893, 429] width 496 height 275
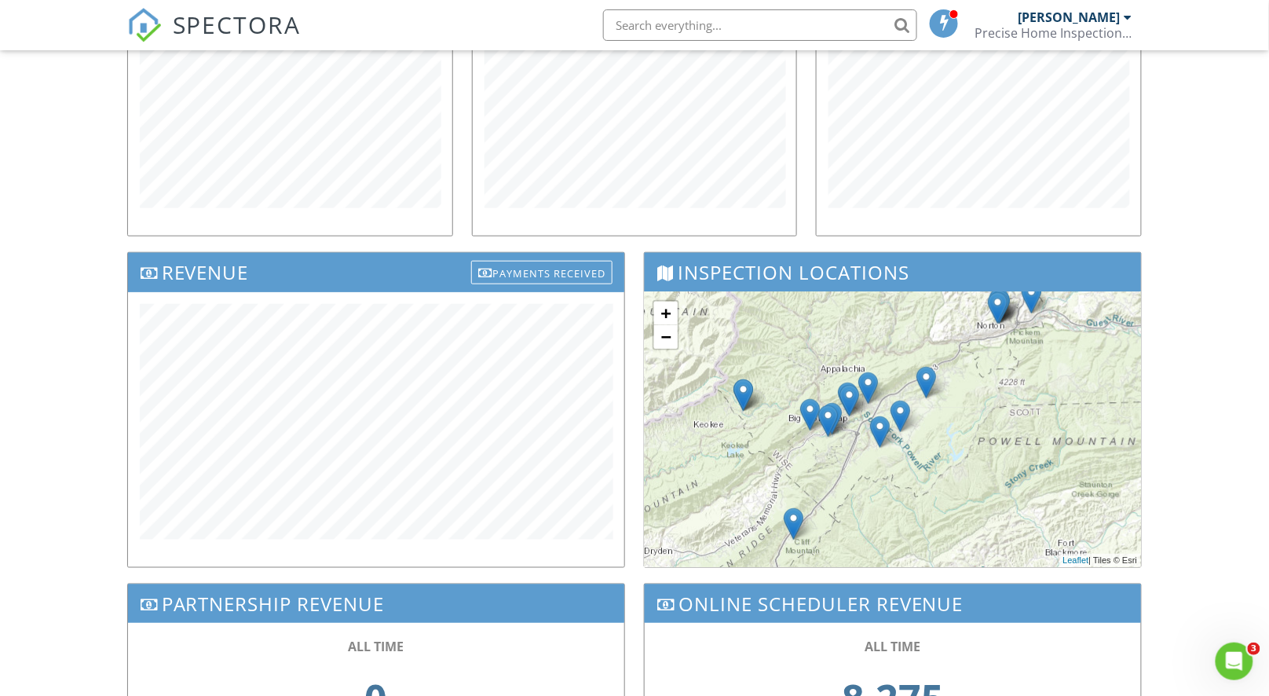
drag, startPoint x: 876, startPoint y: 488, endPoint x: 923, endPoint y: 480, distance: 47.9
click at [923, 480] on div "+ − Leaflet | Tiles © [PERSON_NAME]" at bounding box center [893, 429] width 496 height 275
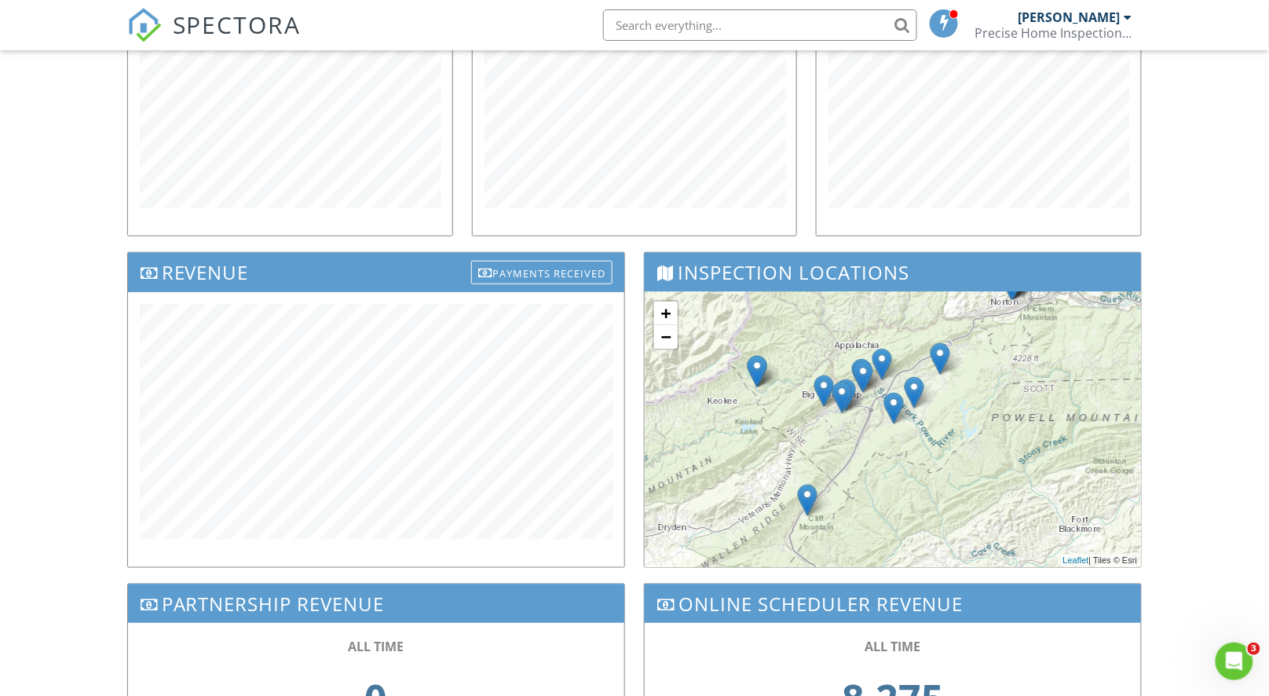
drag, startPoint x: 919, startPoint y: 497, endPoint x: 934, endPoint y: 471, distance: 29.9
click at [934, 471] on div "+ − Leaflet | Tiles © [PERSON_NAME]" at bounding box center [893, 429] width 496 height 275
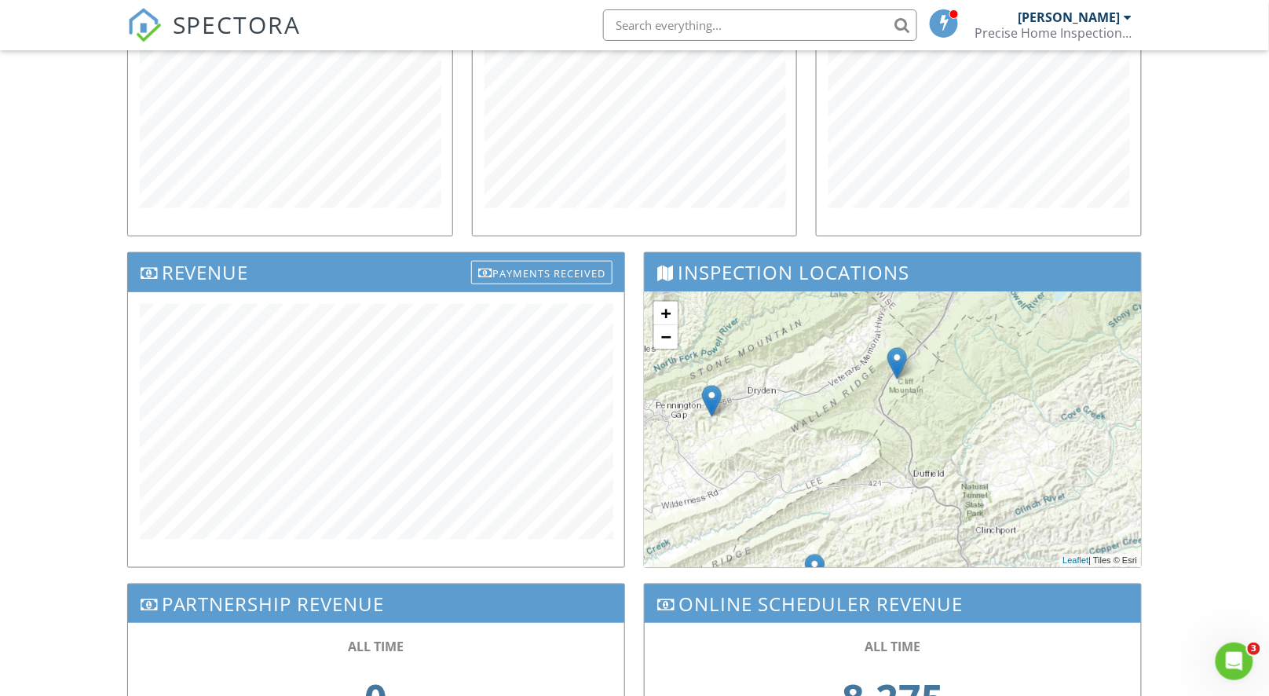
drag, startPoint x: 874, startPoint y: 503, endPoint x: 964, endPoint y: 364, distance: 165.8
click at [964, 364] on div "+ − Leaflet | Tiles © [PERSON_NAME]" at bounding box center [893, 429] width 496 height 275
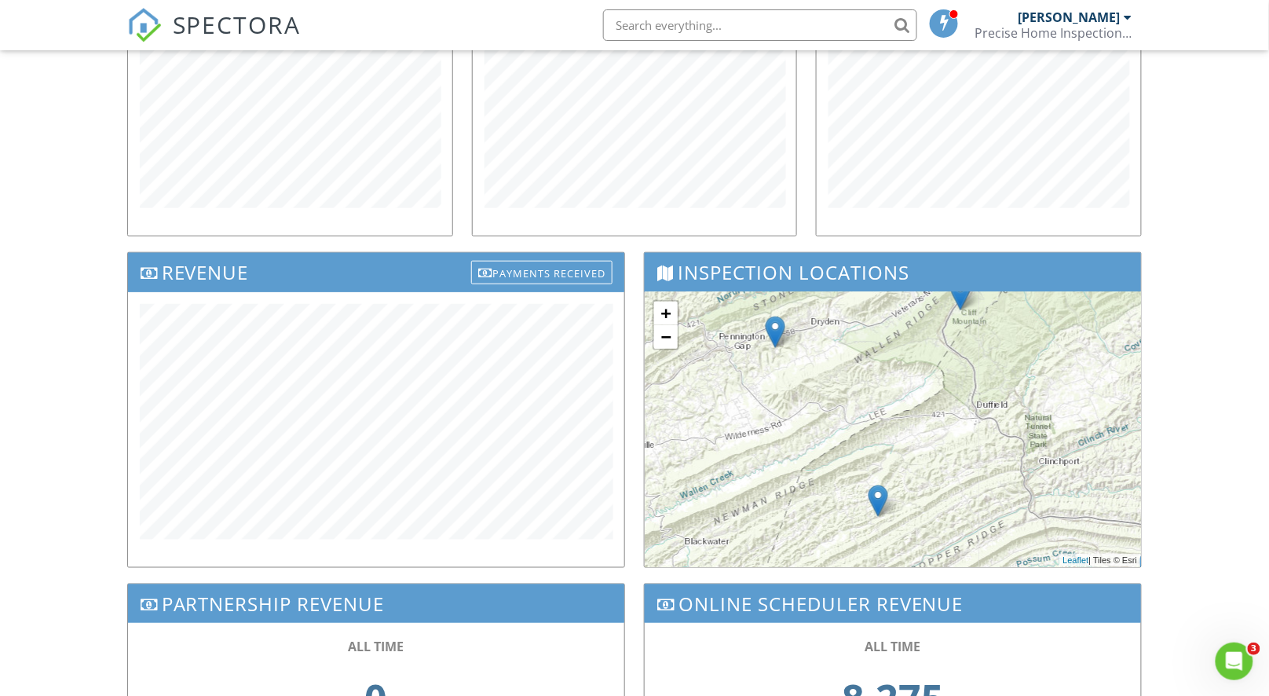
drag, startPoint x: 881, startPoint y: 483, endPoint x: 947, endPoint y: 411, distance: 97.8
click at [947, 411] on div "+ − Leaflet | Tiles © [PERSON_NAME]" at bounding box center [893, 429] width 496 height 275
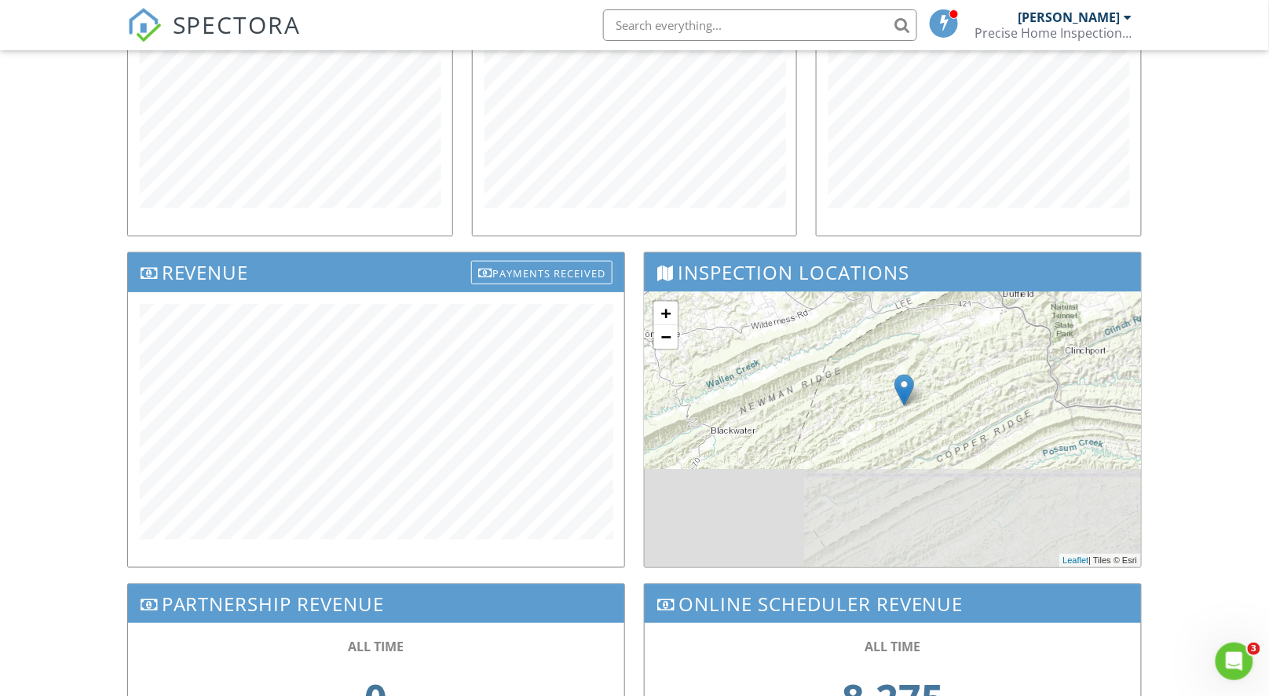
drag, startPoint x: 927, startPoint y: 477, endPoint x: 955, endPoint y: 359, distance: 121.9
click at [955, 359] on div "+ − Leaflet | Tiles © [PERSON_NAME]" at bounding box center [893, 429] width 496 height 275
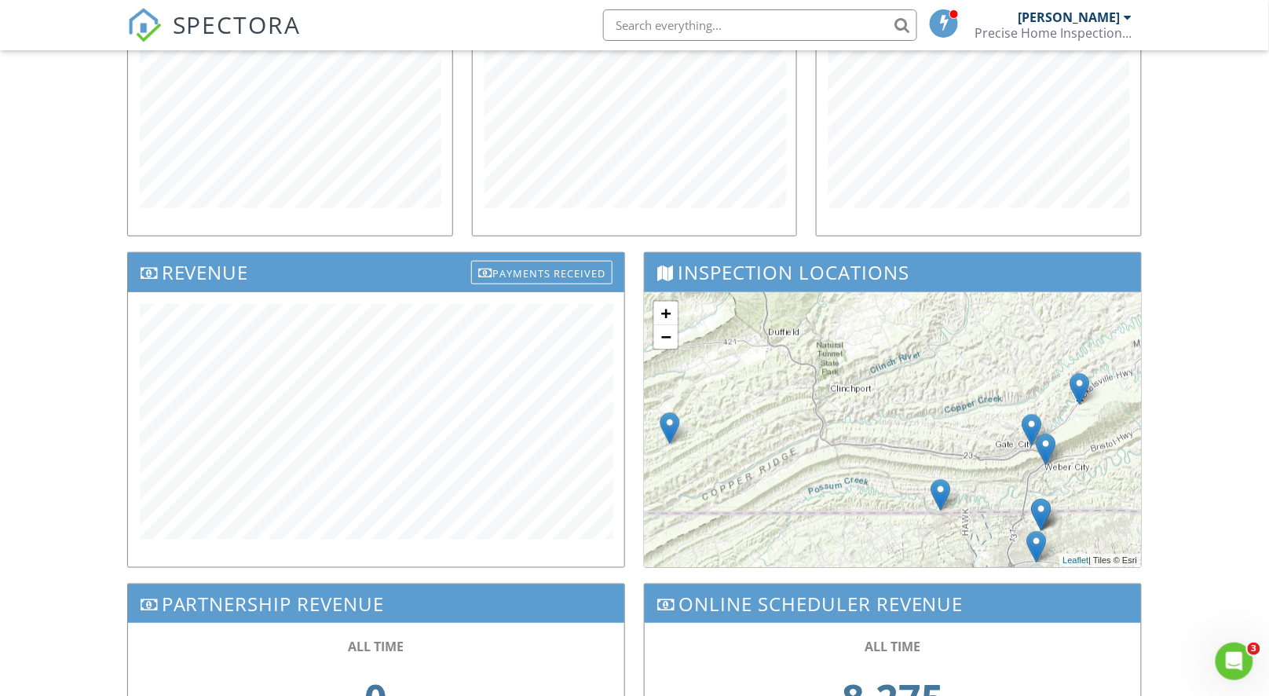
drag, startPoint x: 1018, startPoint y: 383, endPoint x: 779, endPoint y: 423, distance: 241.9
click at [779, 423] on div "+ − Leaflet | Tiles © [PERSON_NAME]" at bounding box center [893, 429] width 496 height 275
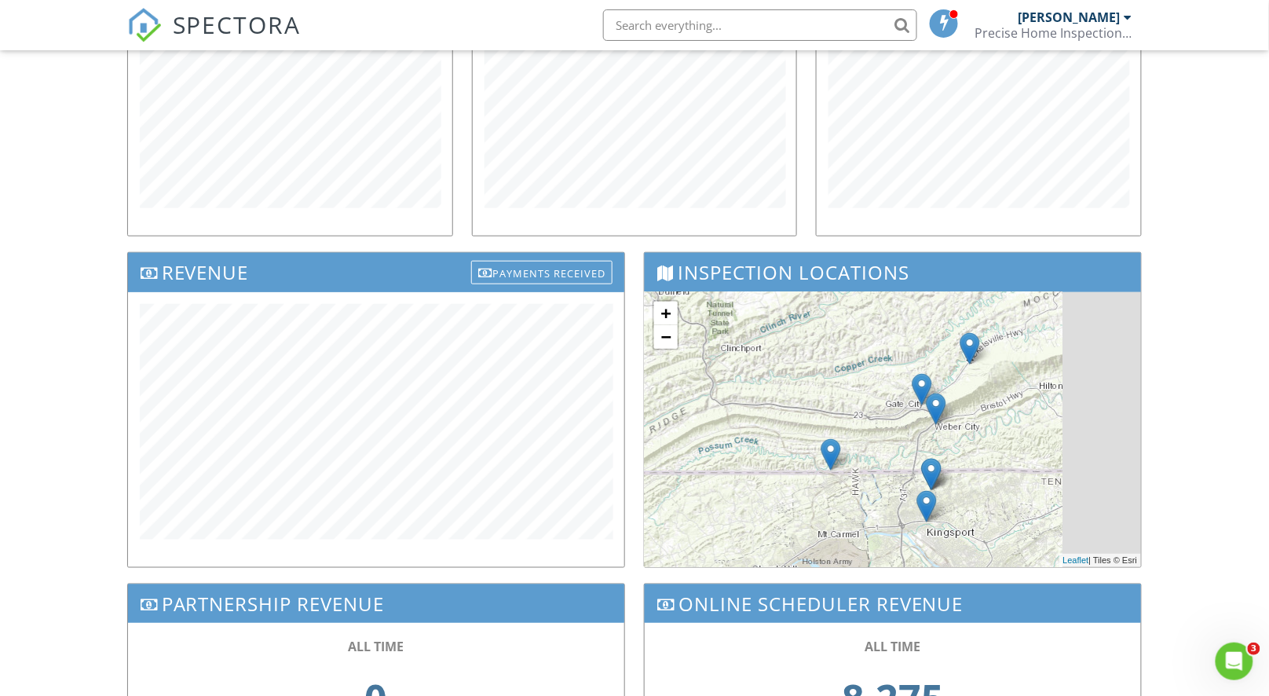
drag, startPoint x: 925, startPoint y: 424, endPoint x: 810, endPoint y: 382, distance: 122.0
click at [810, 382] on div "+ − Leaflet | Tiles © [PERSON_NAME]" at bounding box center [893, 429] width 496 height 275
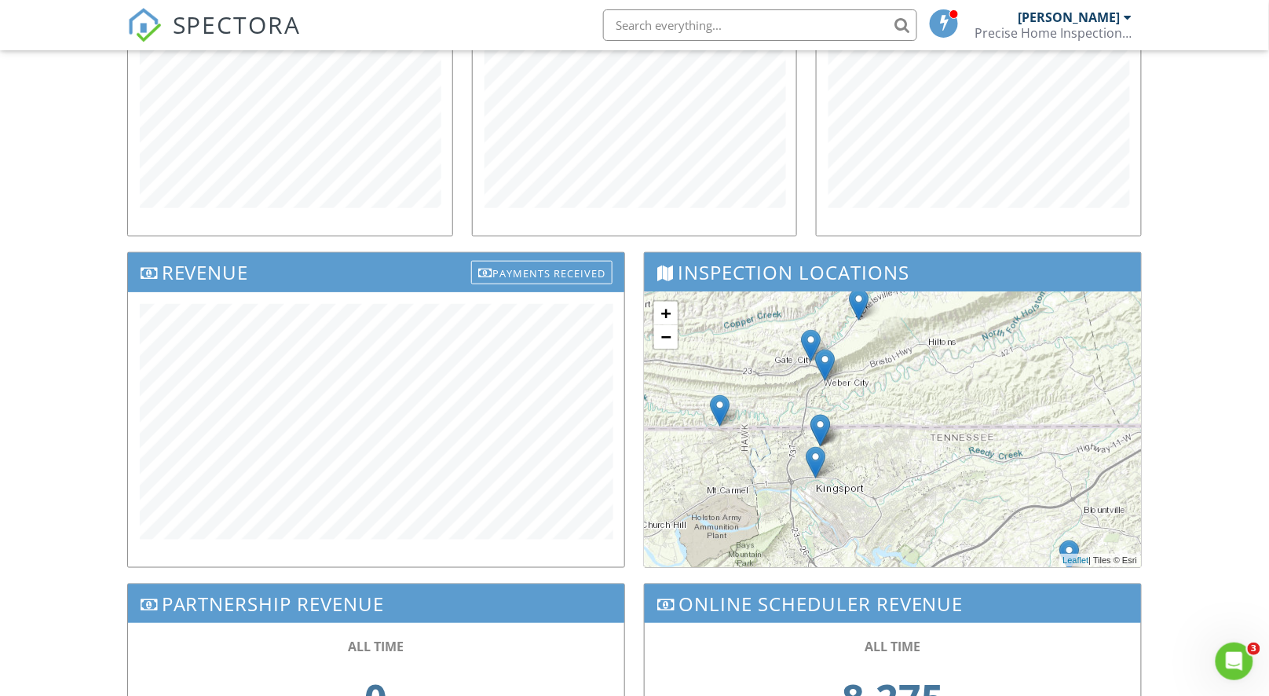
drag, startPoint x: 931, startPoint y: 401, endPoint x: 818, endPoint y: 357, distance: 122.4
click at [818, 357] on img at bounding box center [825, 365] width 20 height 32
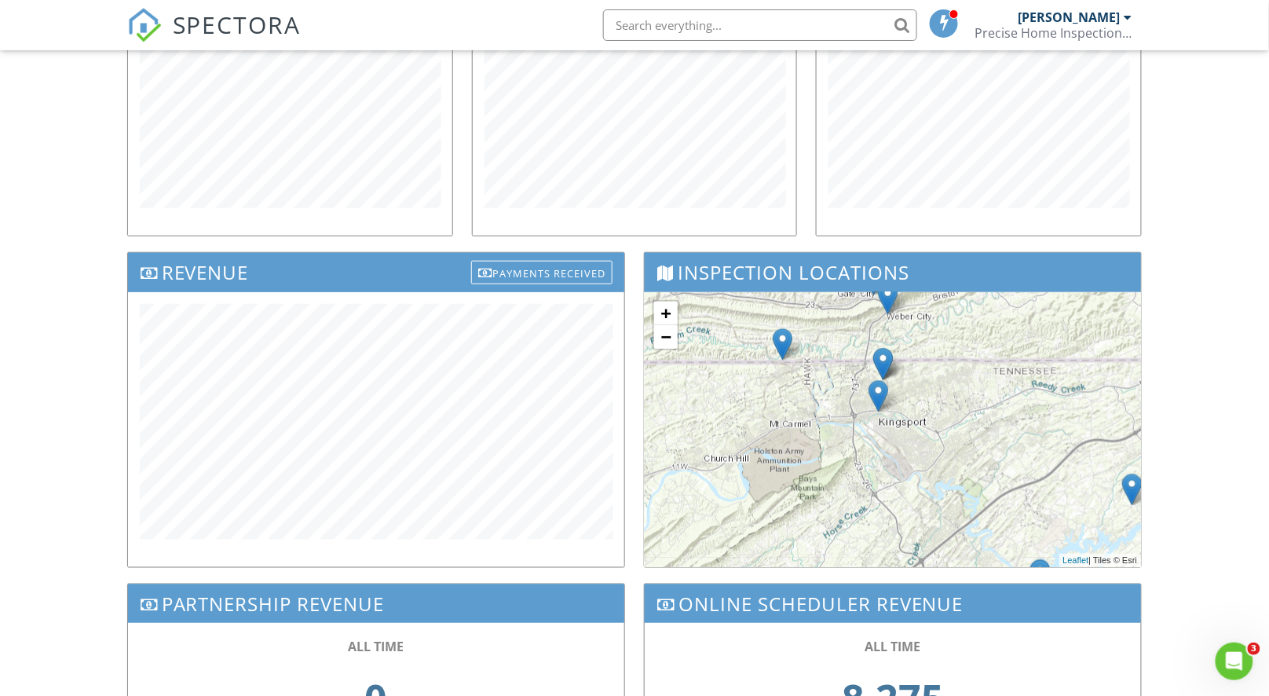
drag, startPoint x: 909, startPoint y: 414, endPoint x: 978, endPoint y: 357, distance: 89.8
click at [978, 357] on div "+ − Leaflet | Tiles © [PERSON_NAME]" at bounding box center [893, 429] width 496 height 275
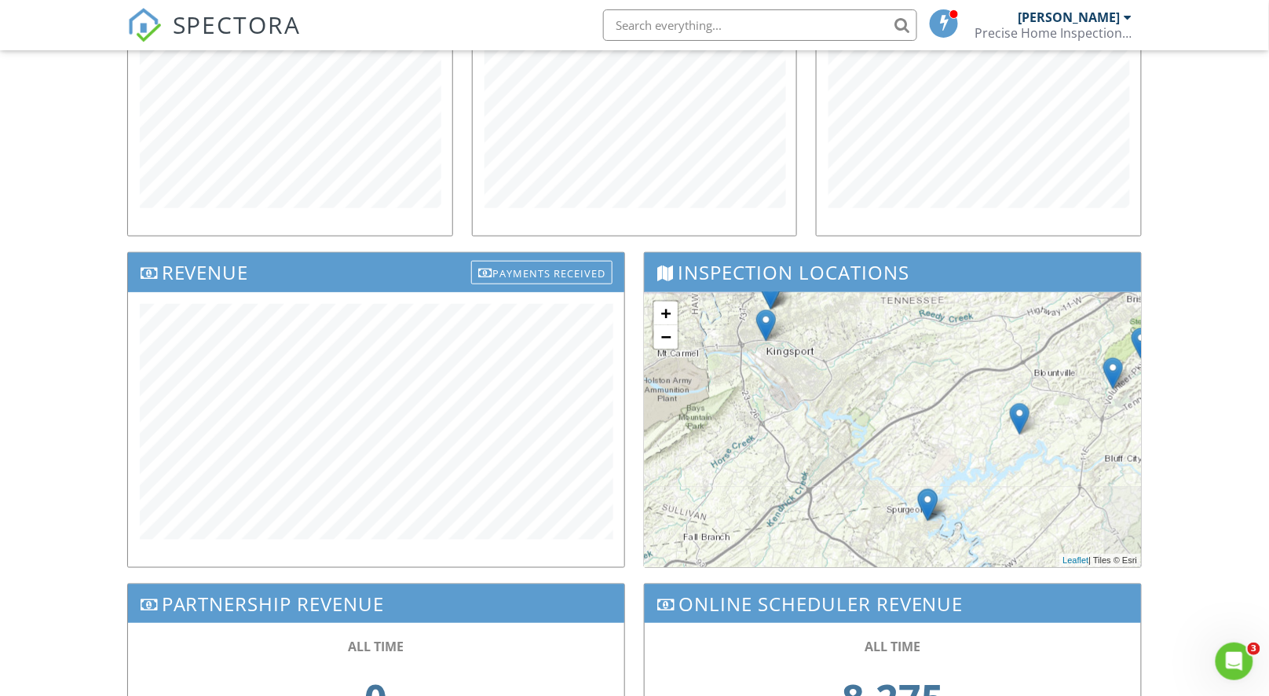
drag, startPoint x: 1046, startPoint y: 444, endPoint x: 911, endPoint y: 359, distance: 159.5
click at [911, 359] on div "+ − Leaflet | Tiles © [PERSON_NAME]" at bounding box center [893, 429] width 496 height 275
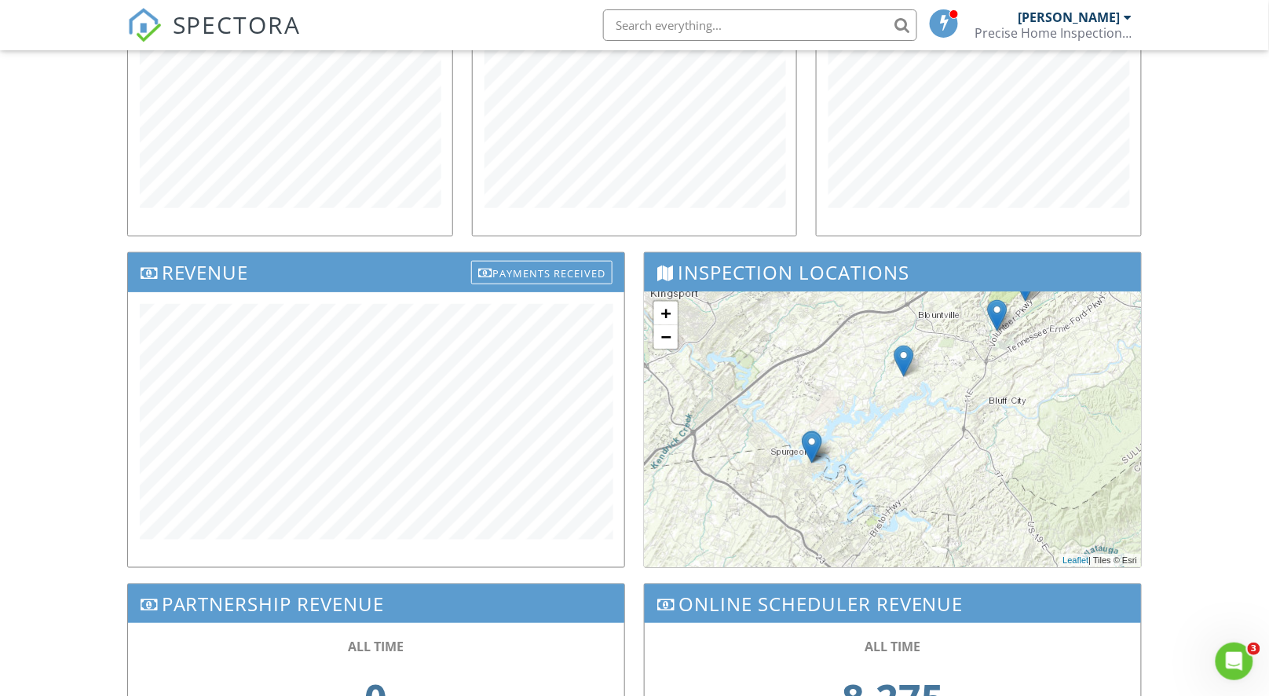
drag, startPoint x: 982, startPoint y: 403, endPoint x: 849, endPoint y: 337, distance: 148.9
click at [849, 337] on div "+ − Leaflet | Tiles © [PERSON_NAME]" at bounding box center [893, 429] width 496 height 275
click at [810, 447] on img at bounding box center [813, 447] width 20 height 32
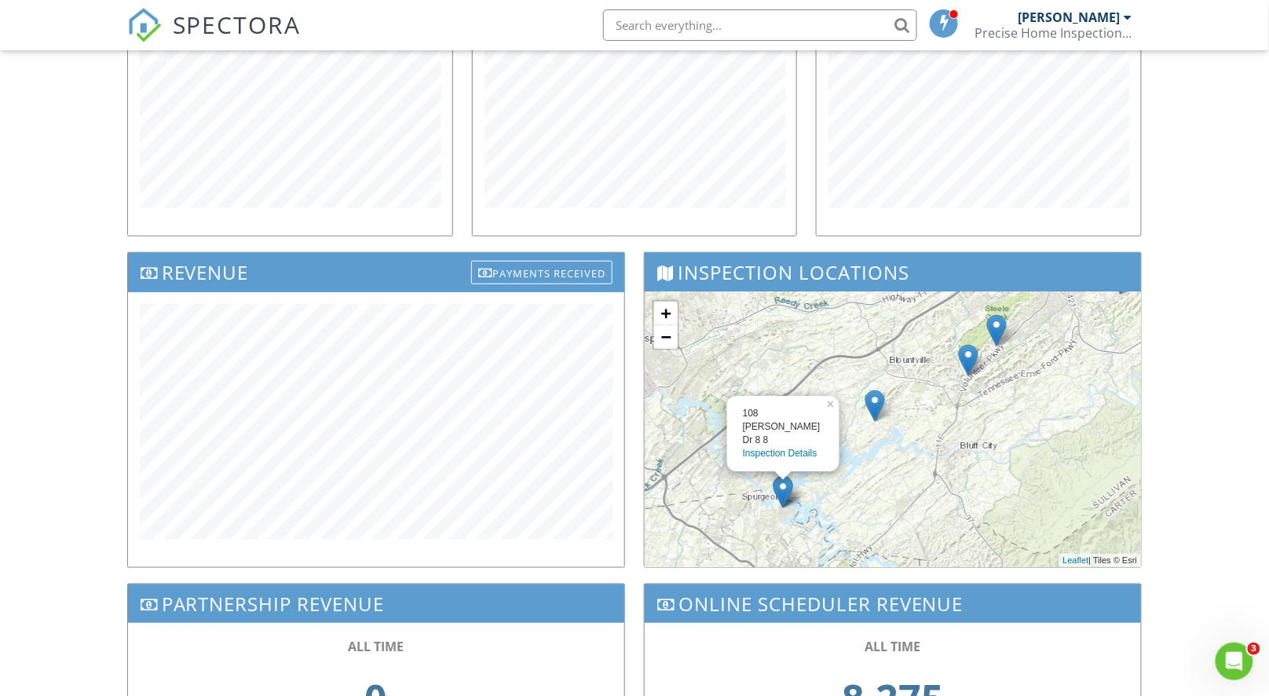
drag, startPoint x: 920, startPoint y: 442, endPoint x: 891, endPoint y: 491, distance: 57.1
click at [891, 491] on div "108 [PERSON_NAME] Dr 8 8 Inspection Details × + − Leaflet | Tiles © Esri" at bounding box center [893, 429] width 496 height 275
click at [876, 412] on img at bounding box center [875, 406] width 20 height 32
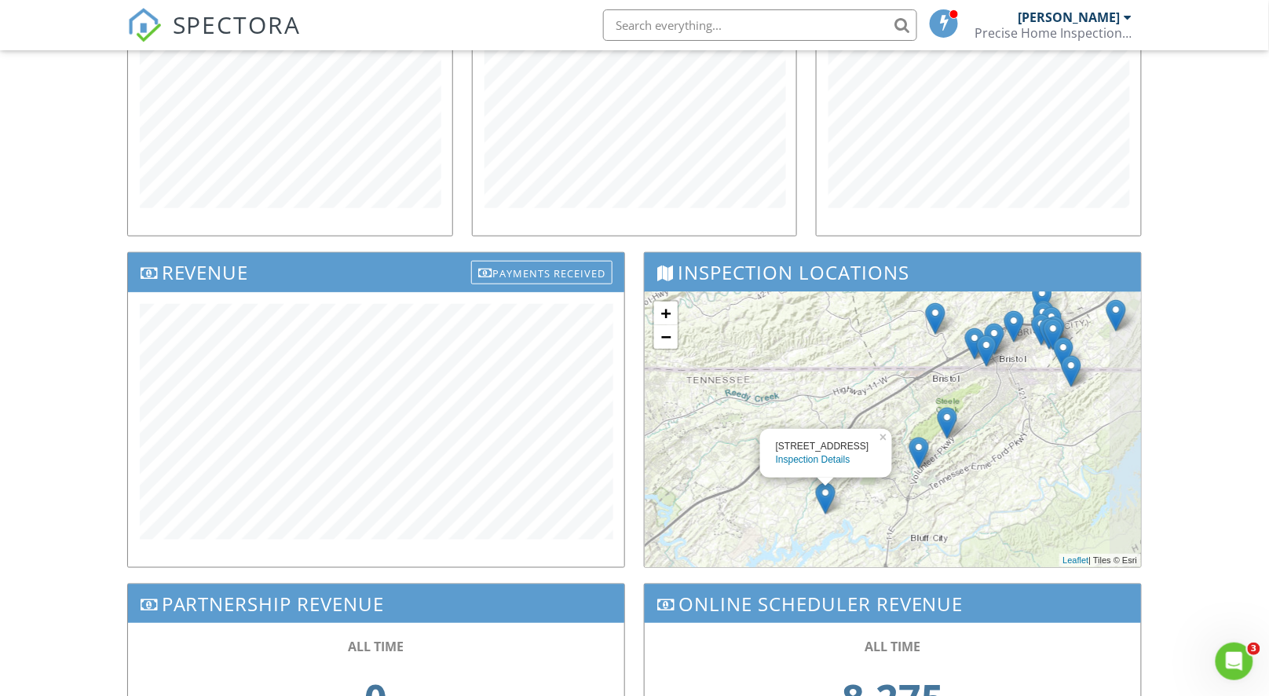
drag, startPoint x: 1007, startPoint y: 430, endPoint x: 956, endPoint y: 525, distance: 108.6
click at [956, 525] on div "[STREET_ADDRESS] Inspection Details × + − Leaflet | Tiles © Esri" at bounding box center [893, 429] width 496 height 275
click at [919, 461] on img at bounding box center [919, 453] width 20 height 32
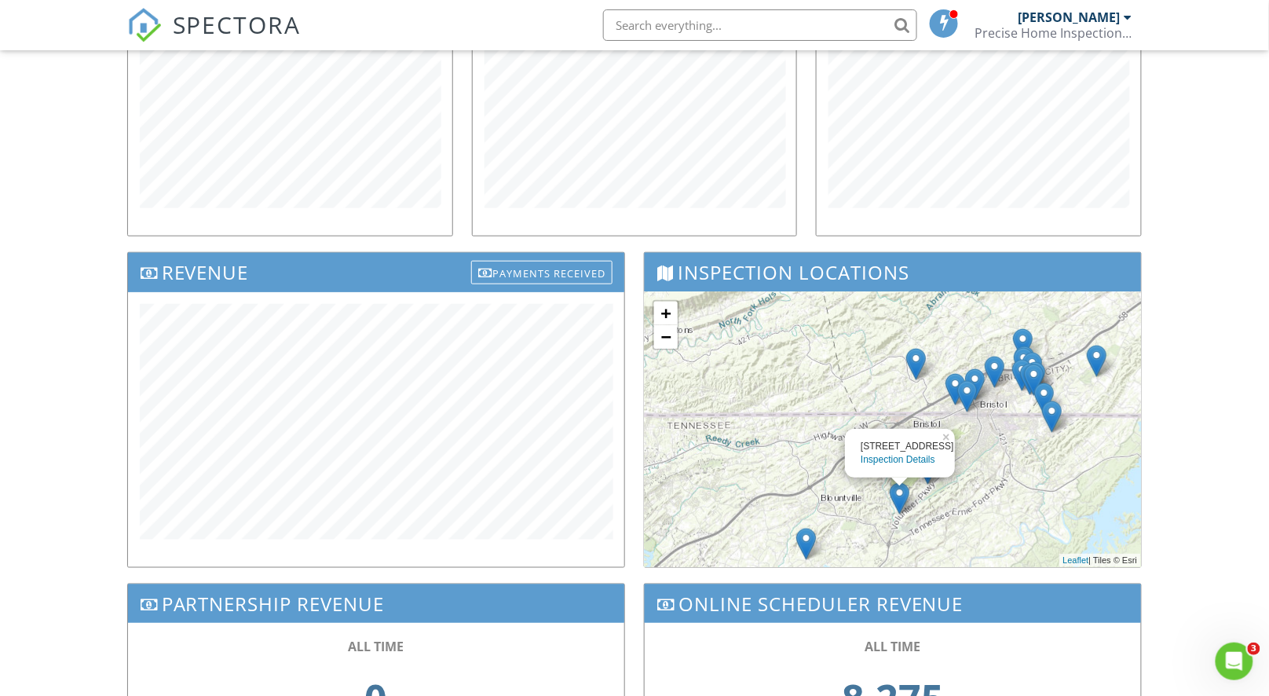
drag, startPoint x: 1019, startPoint y: 463, endPoint x: 997, endPoint y: 514, distance: 55.3
click at [997, 514] on div "200 Windy Hills Dr Inspection Details × + − Leaflet | Tiles © Esri" at bounding box center [893, 429] width 496 height 275
click at [994, 508] on div "200 Windy Hills Dr Inspection Details × + − Leaflet | Tiles © Esri" at bounding box center [893, 429] width 496 height 275
click at [927, 474] on img at bounding box center [928, 468] width 20 height 32
click at [1009, 492] on div "113 Blue Bonnet Dr Inspection Details × + − Leaflet | Tiles © Esri" at bounding box center [893, 429] width 496 height 275
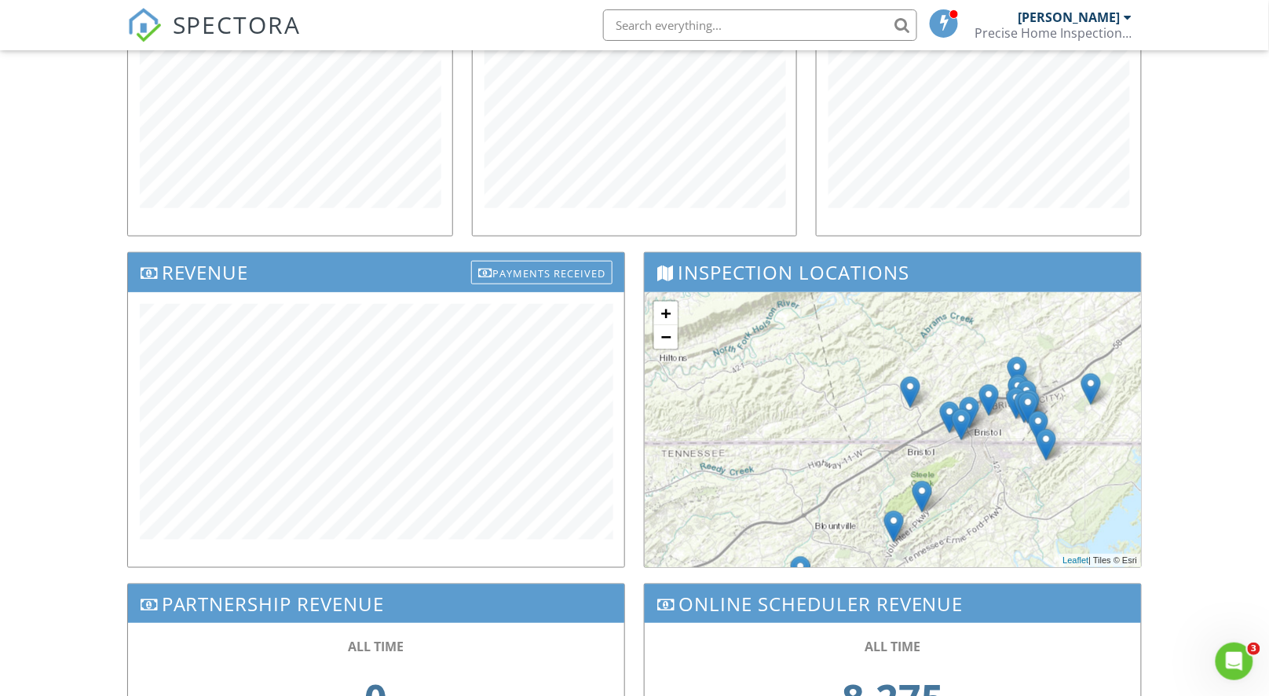
drag, startPoint x: 1009, startPoint y: 492, endPoint x: 1000, endPoint y: 527, distance: 36.4
click at [1000, 527] on div "+ − Leaflet | Tiles © [PERSON_NAME]" at bounding box center [893, 429] width 496 height 275
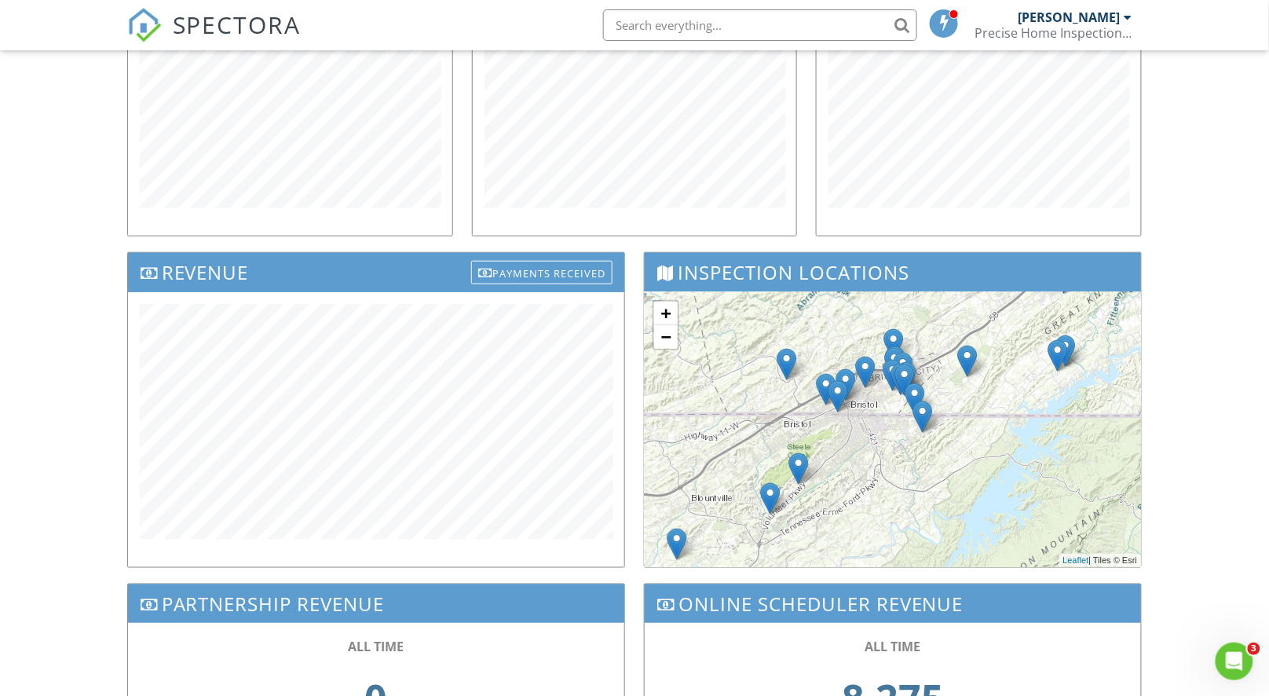
drag, startPoint x: 990, startPoint y: 467, endPoint x: 866, endPoint y: 448, distance: 124.8
click at [866, 448] on div "+ − Leaflet | Tiles © [PERSON_NAME]" at bounding box center [893, 429] width 496 height 275
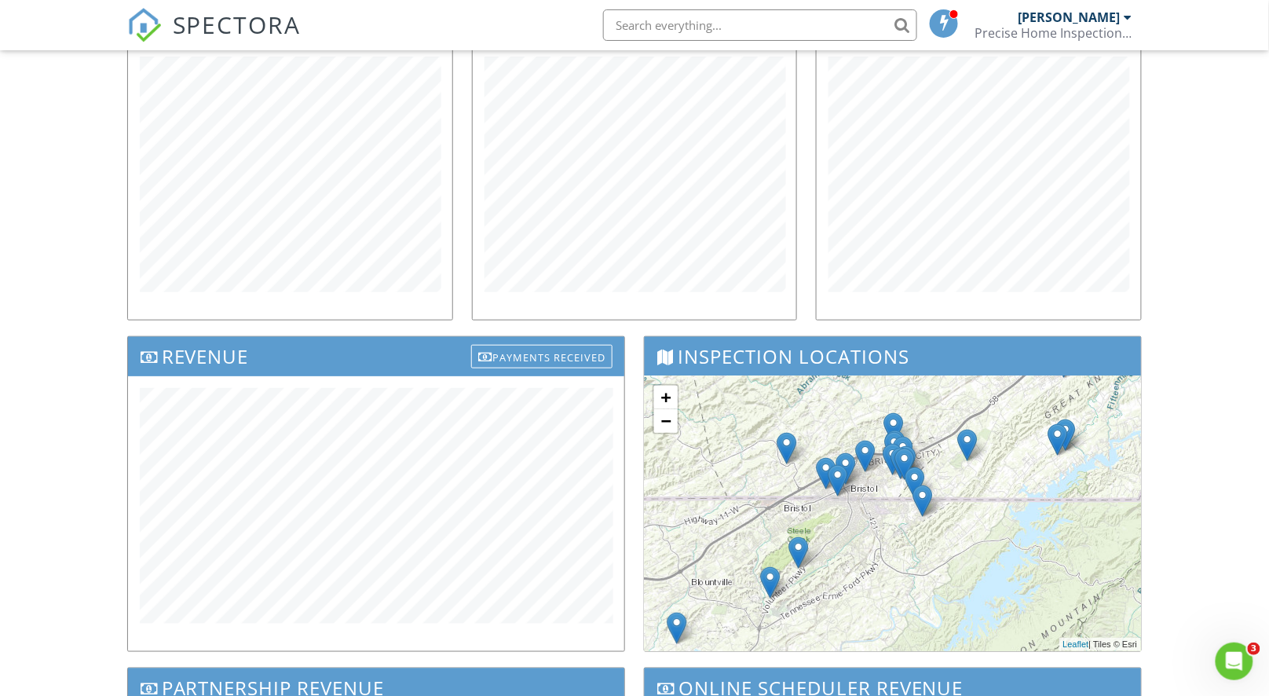
scroll to position [0, 0]
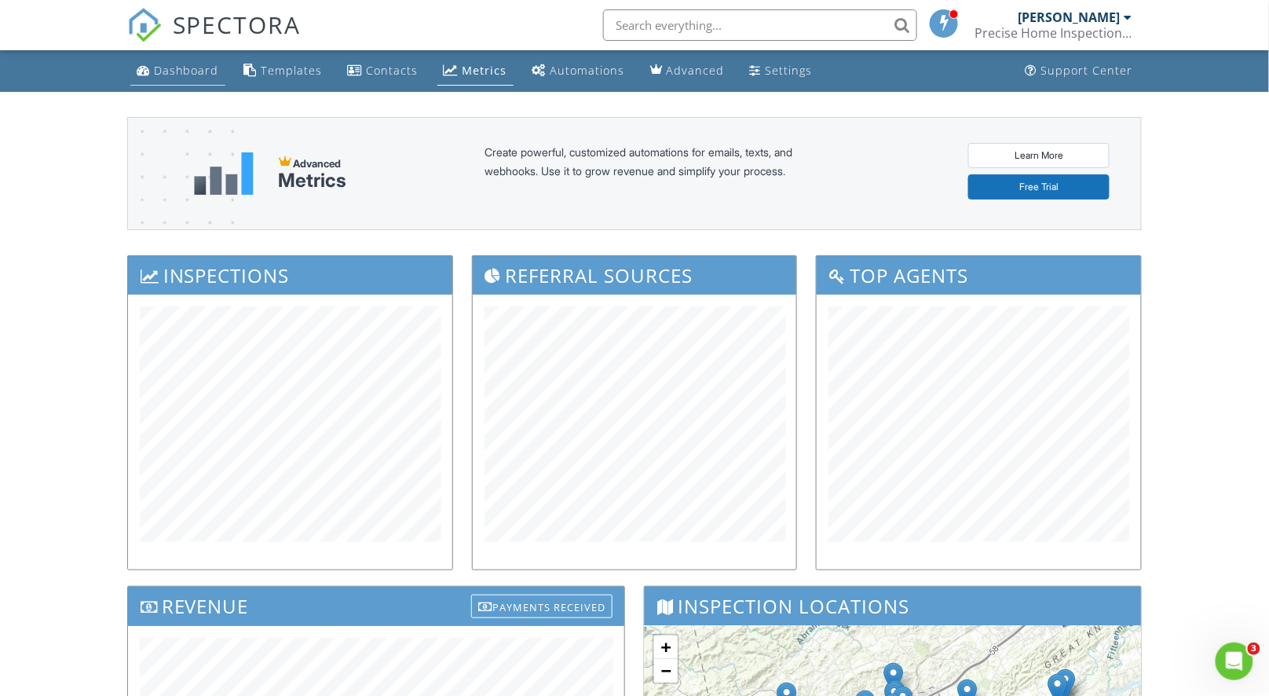
click at [162, 77] on div "Dashboard" at bounding box center [186, 70] width 65 height 15
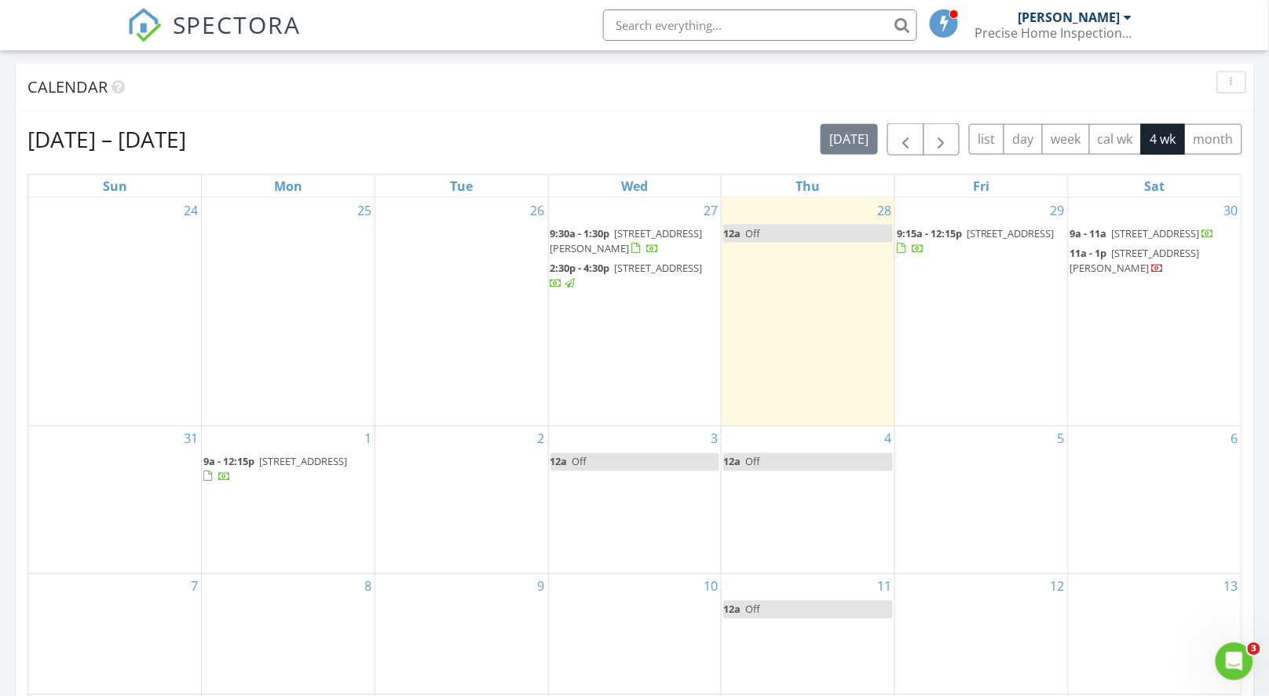
scroll to position [628, 0]
